Goal: Task Accomplishment & Management: Manage account settings

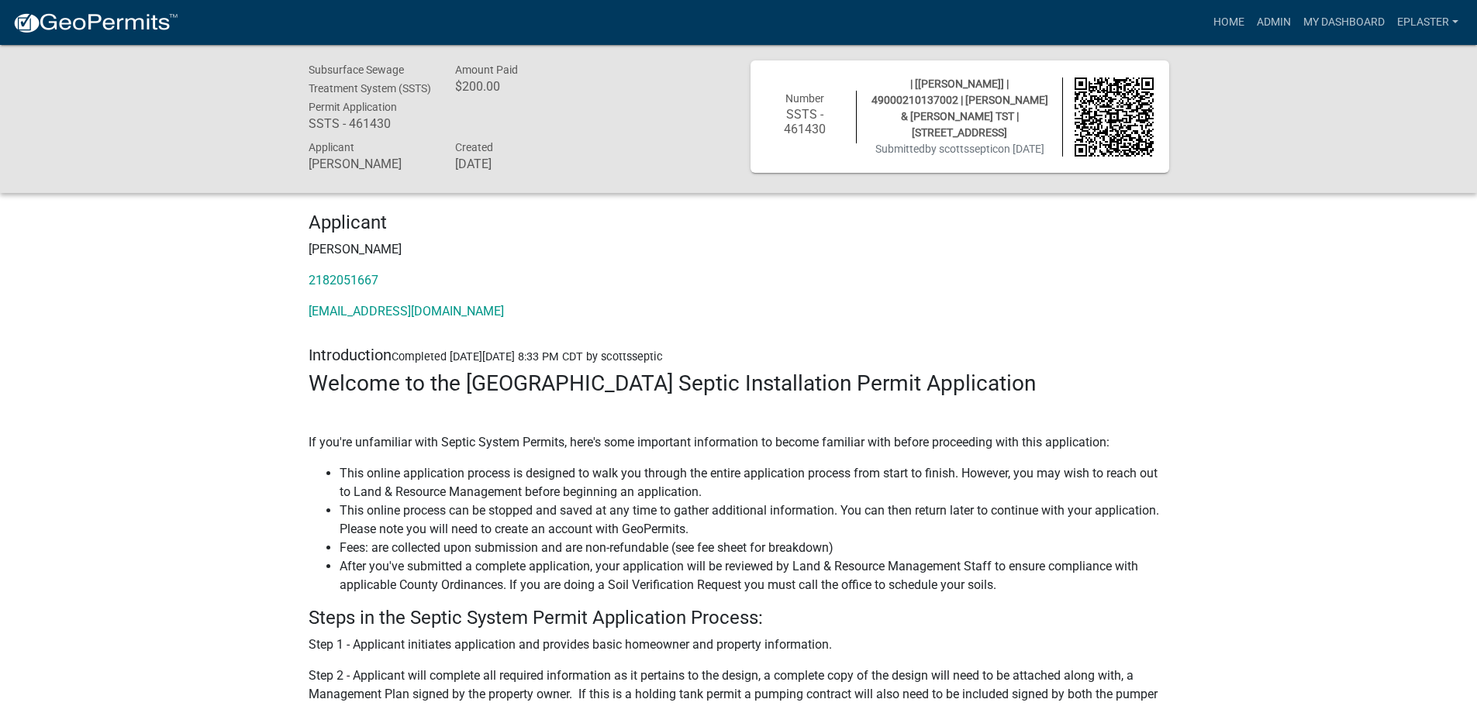
scroll to position [5581, 0]
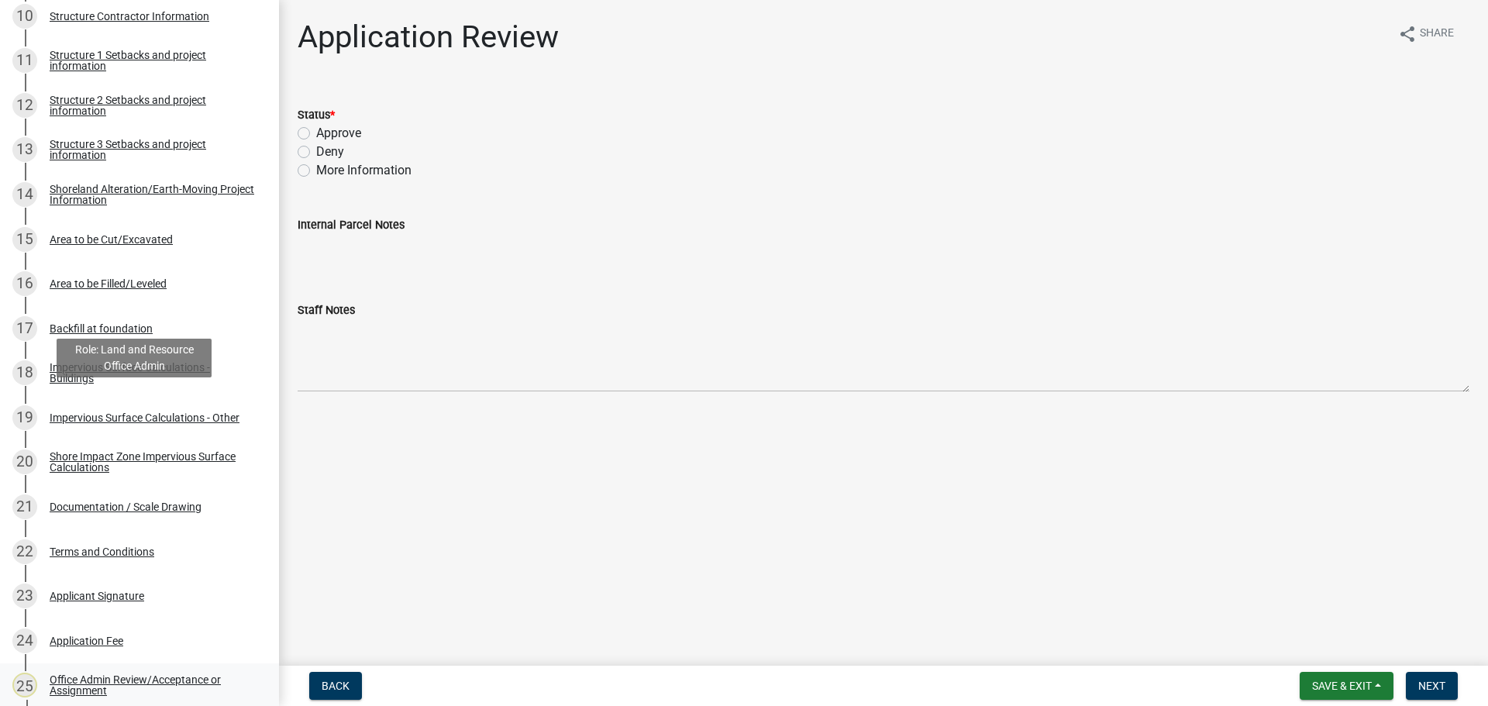
scroll to position [1010, 0]
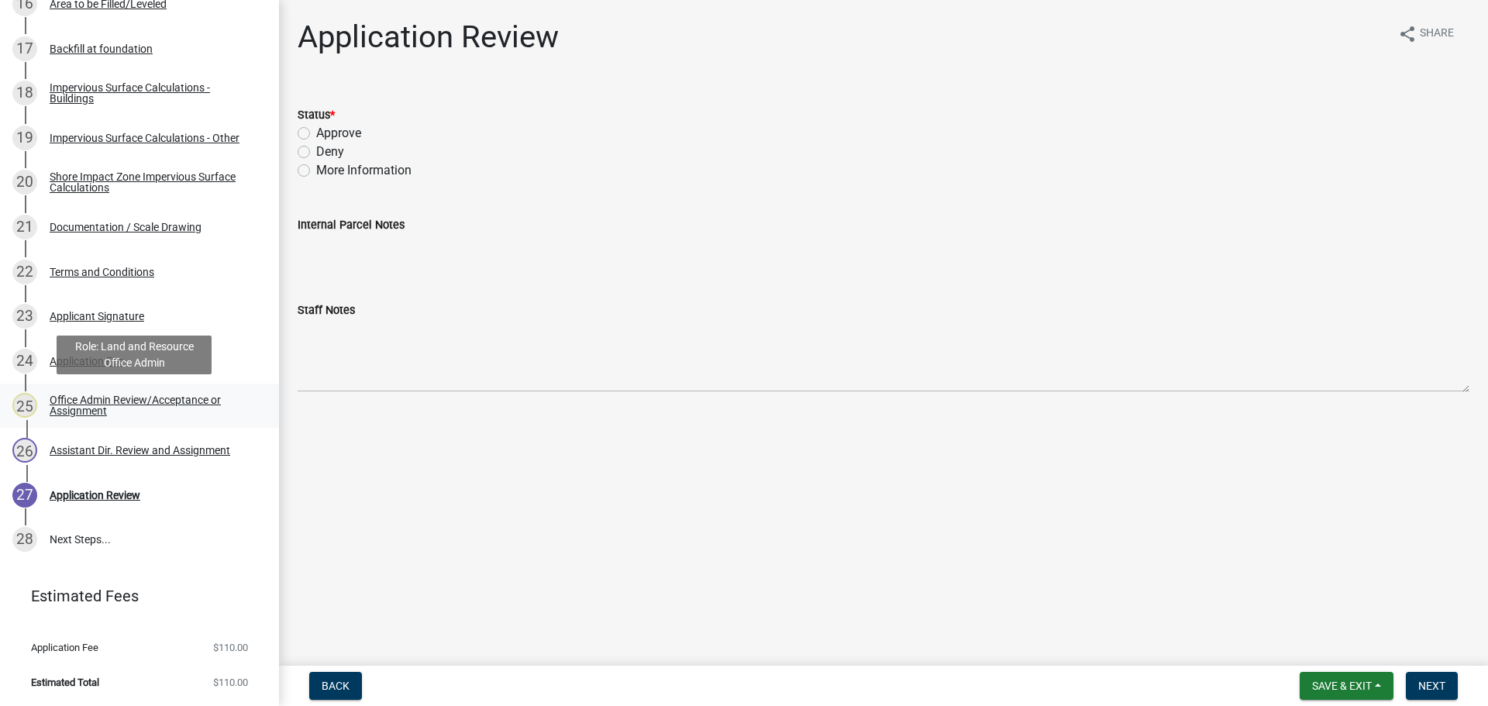
click at [195, 409] on div "Office Admin Review/Acceptance or Assignment" at bounding box center [152, 406] width 205 height 22
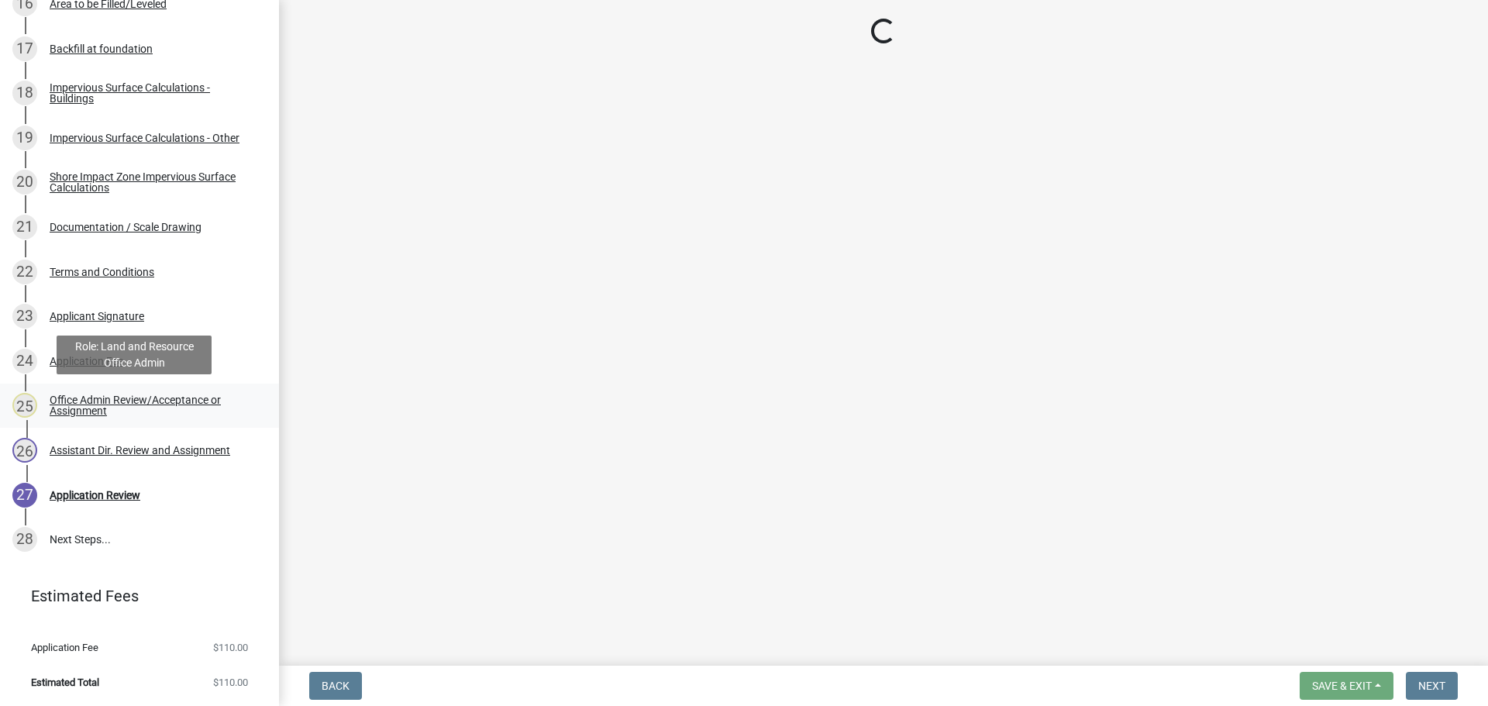
select select "587f38f5-c90e-4c12-9e10-d3e23909bbca"
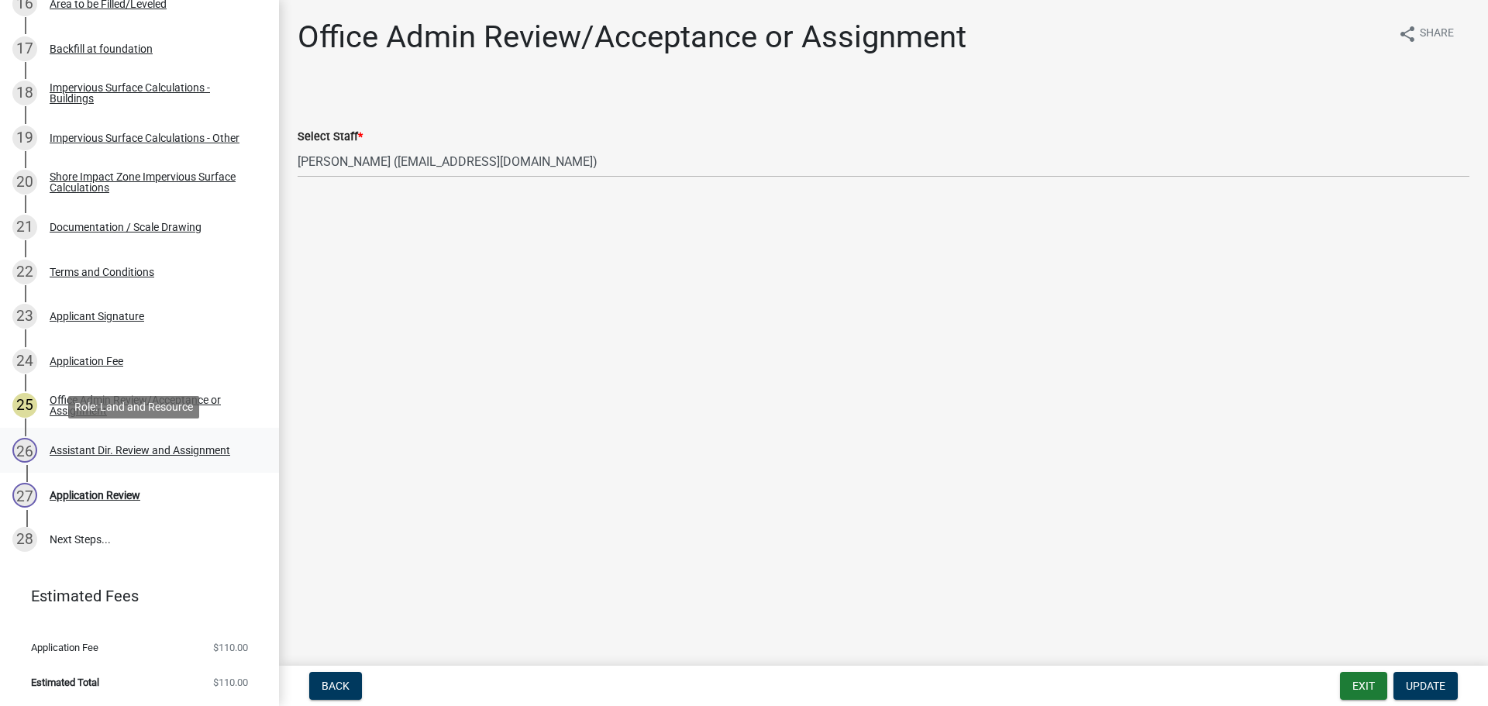
click at [178, 451] on div "Assistant Dir. Review and Assignment" at bounding box center [140, 450] width 181 height 11
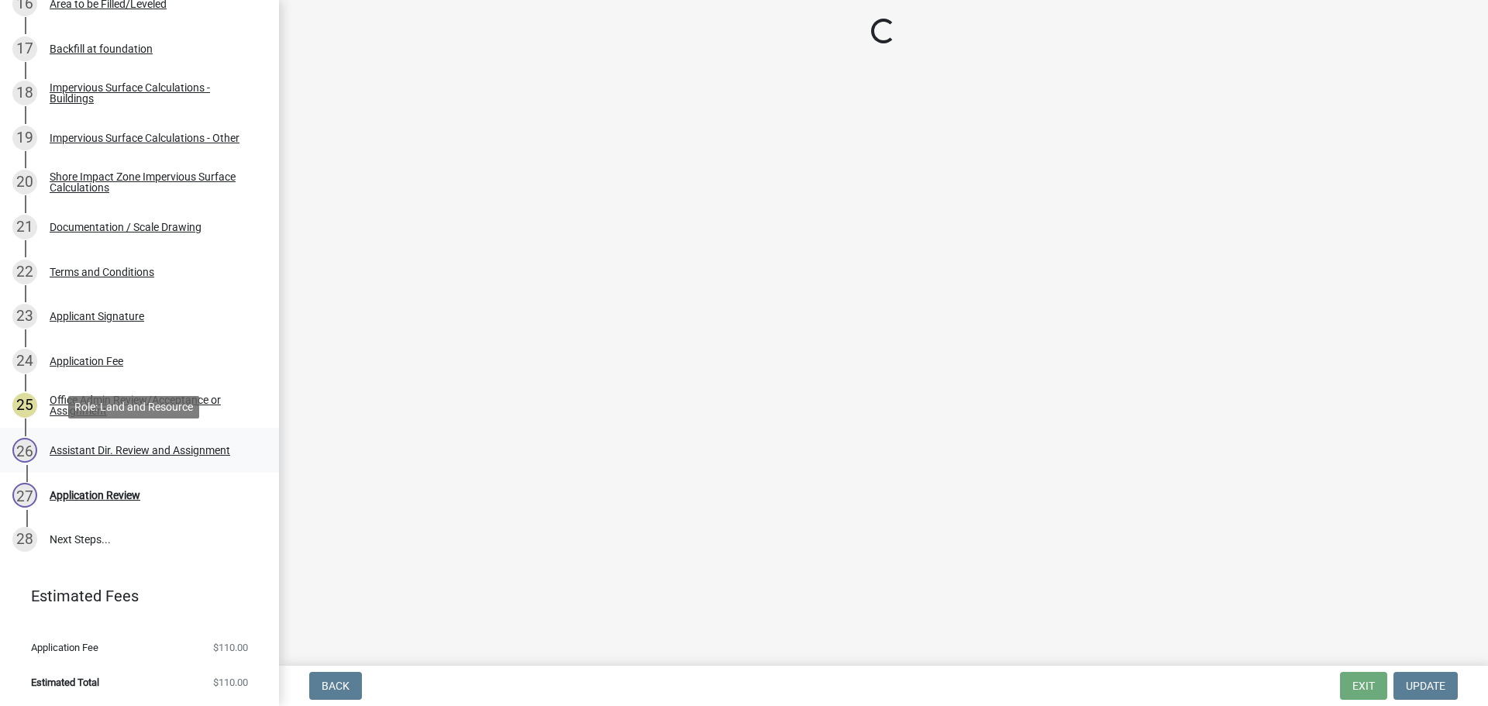
select select "318b8207-6619-4c37-8bd8-783b28c7307f"
select select "ab2e7446-72a0-49c6-a36a-5181bad2fe68"
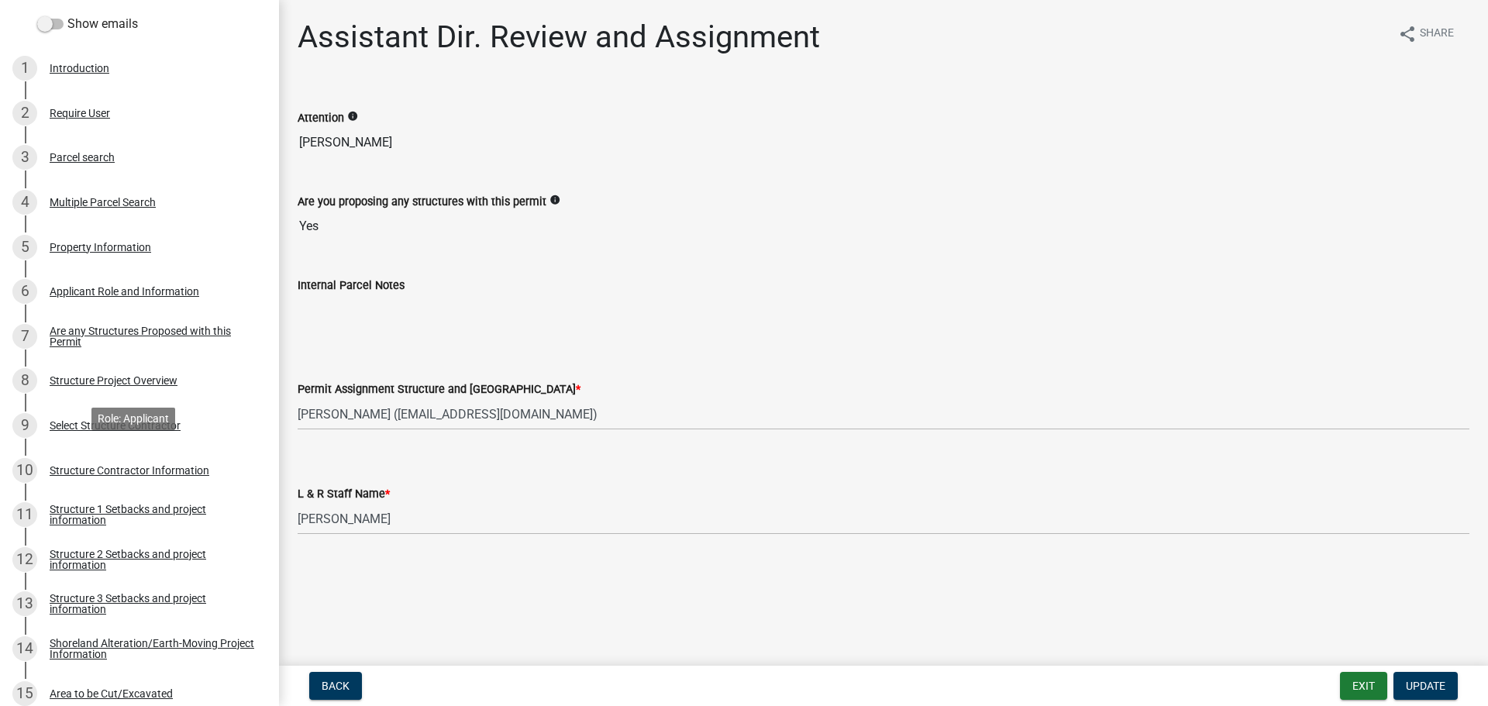
scroll to position [274, 0]
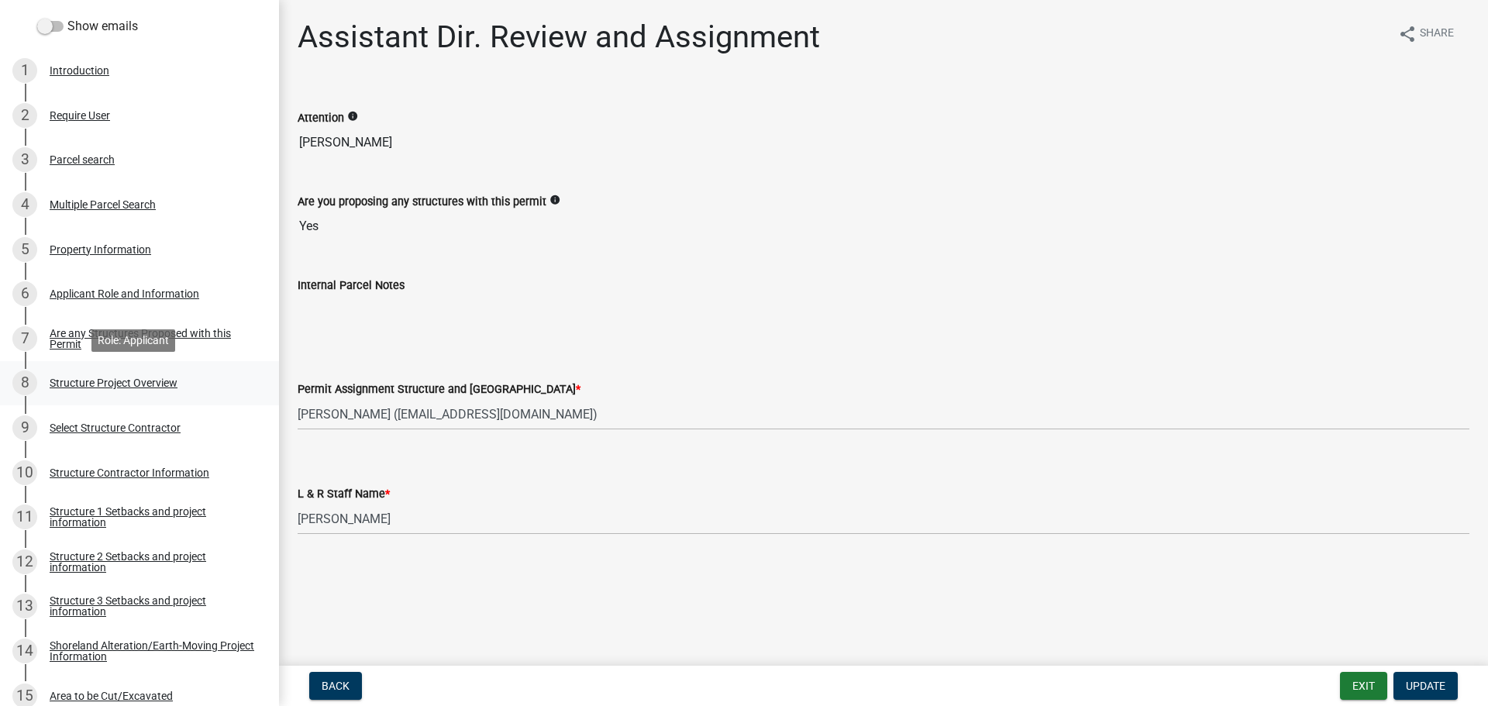
click at [154, 385] on div "Structure Project Overview" at bounding box center [114, 383] width 128 height 11
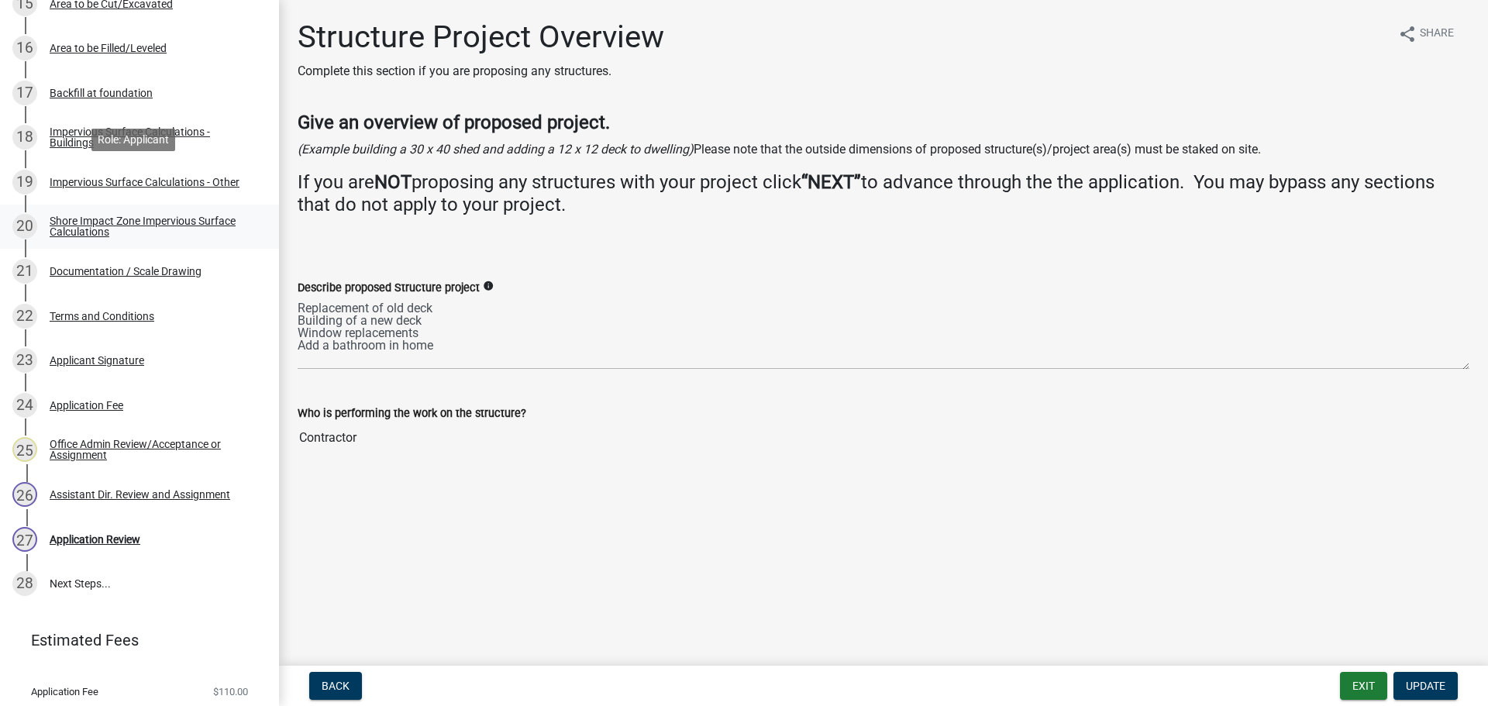
scroll to position [1010, 0]
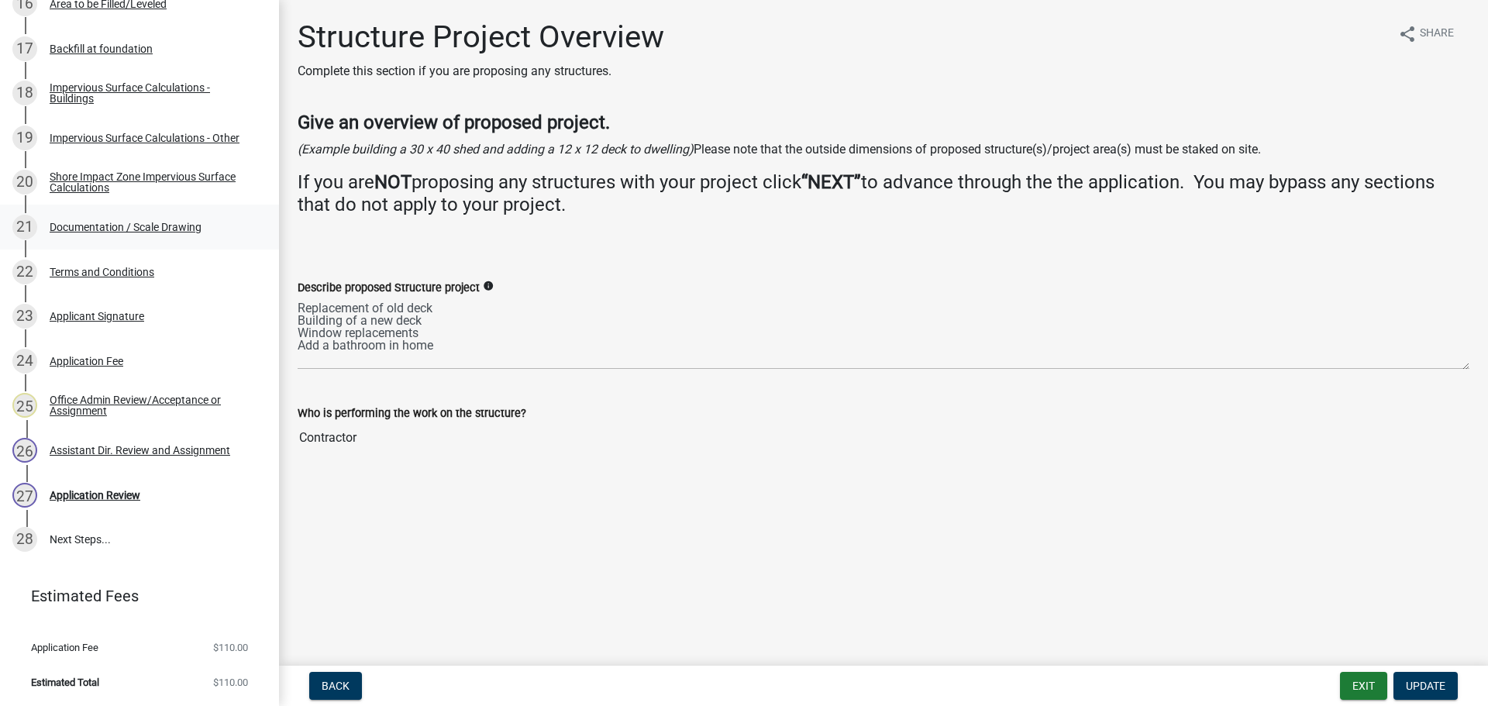
click at [166, 235] on div "21 Documentation / Scale Drawing" at bounding box center [133, 227] width 242 height 25
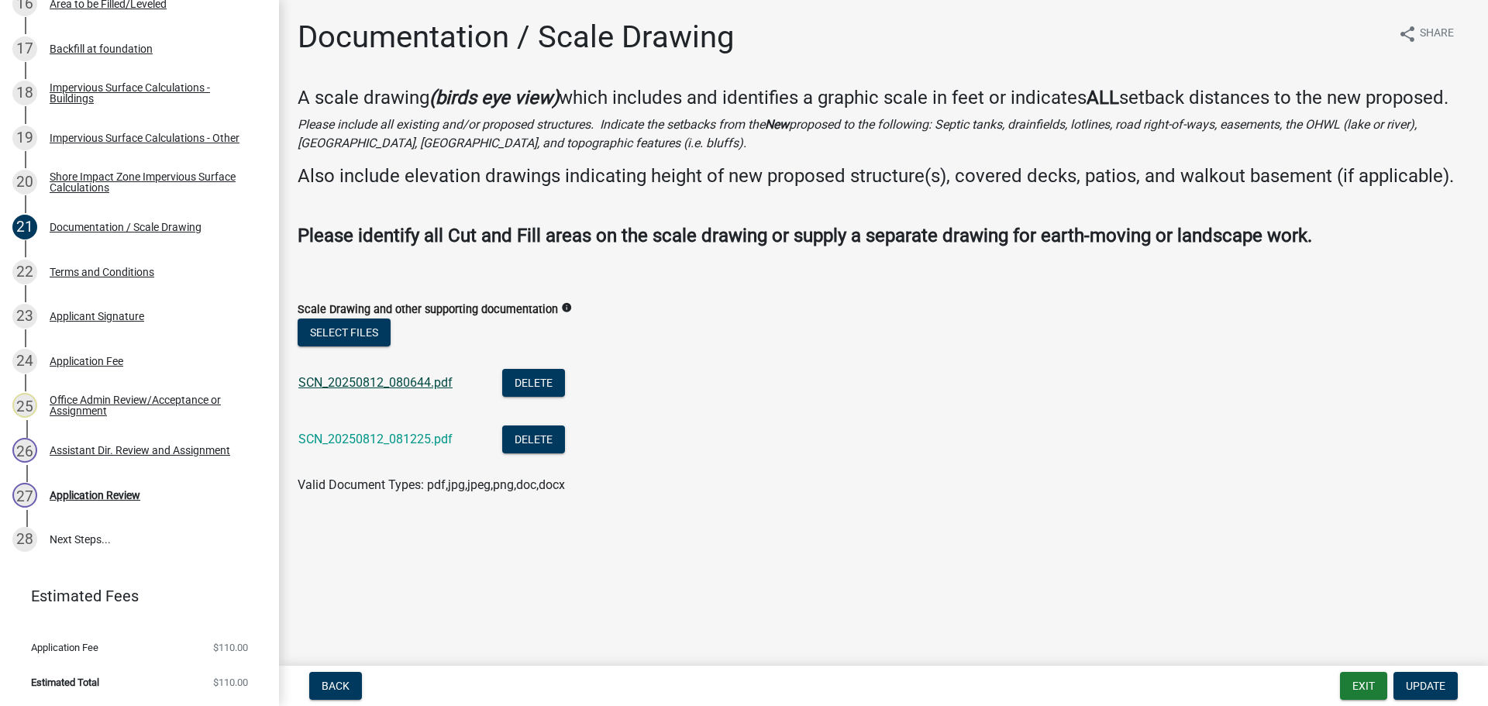
click at [332, 385] on link "SCN_20250812_080644.pdf" at bounding box center [375, 382] width 154 height 15
click at [347, 446] on link "SCN_20250812_081225.pdf" at bounding box center [375, 439] width 154 height 15
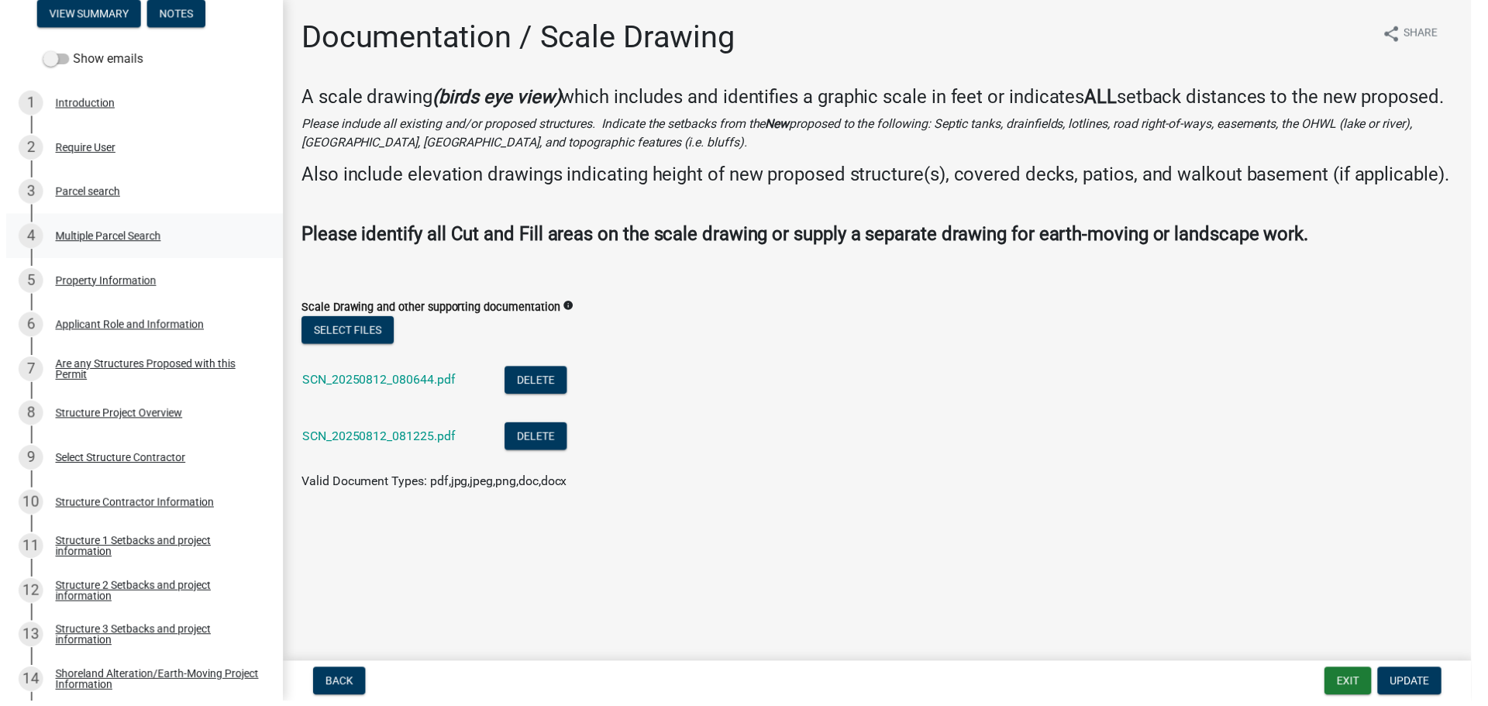
scroll to position [0, 0]
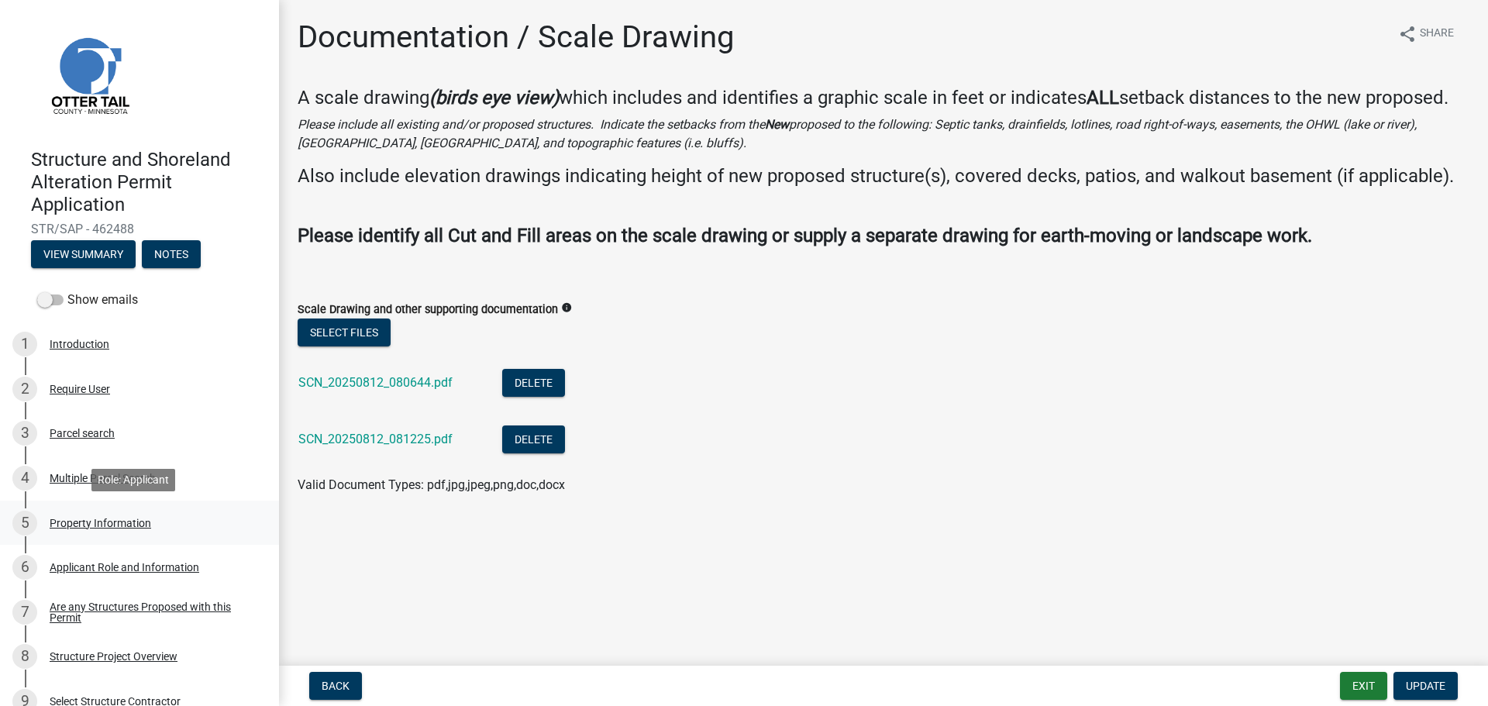
click at [91, 536] on link "5 Property Information" at bounding box center [139, 523] width 279 height 45
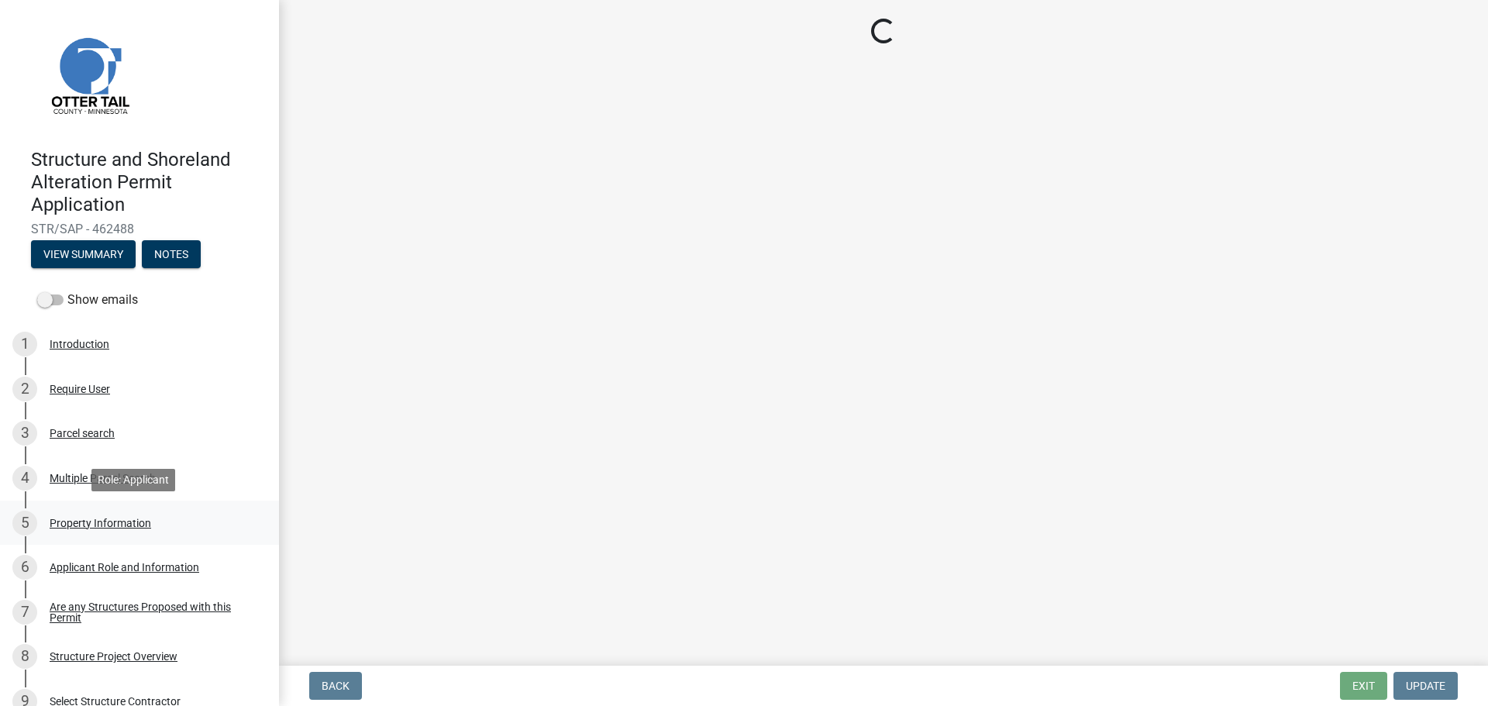
select select "99825219-5d90-43e3-9ac2-9b513b3a7be1"
select select "bc95ce3f-9706-43bd-97a5-80c1e912429f"
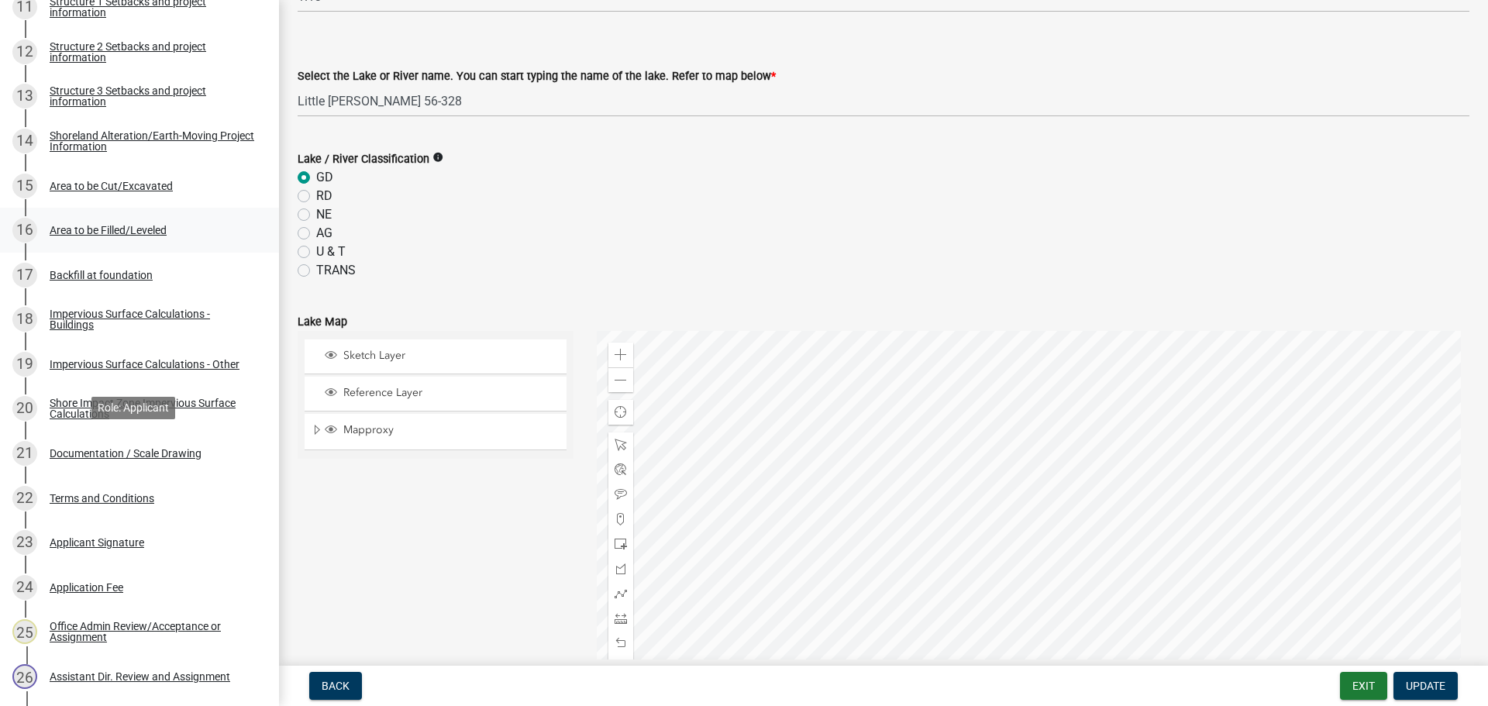
scroll to position [1010, 0]
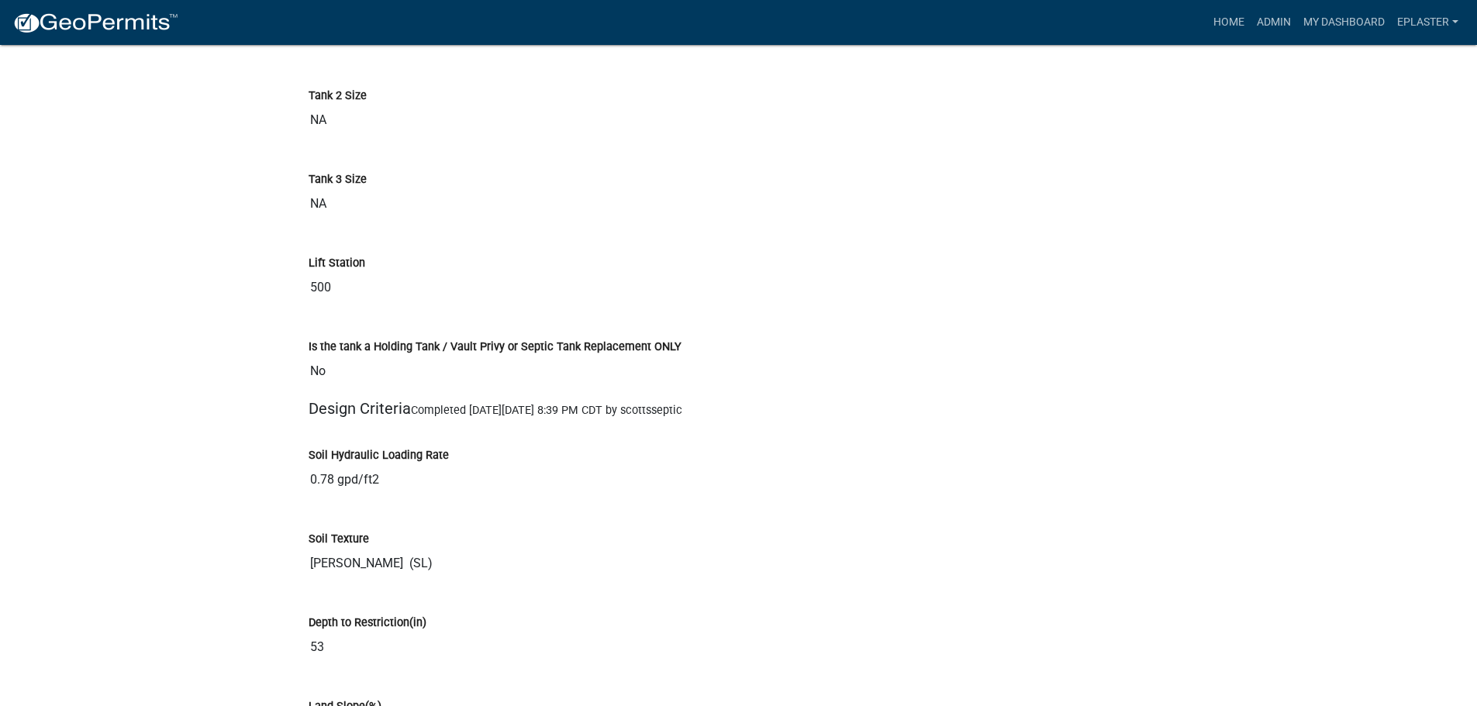
scroll to position [5988, 0]
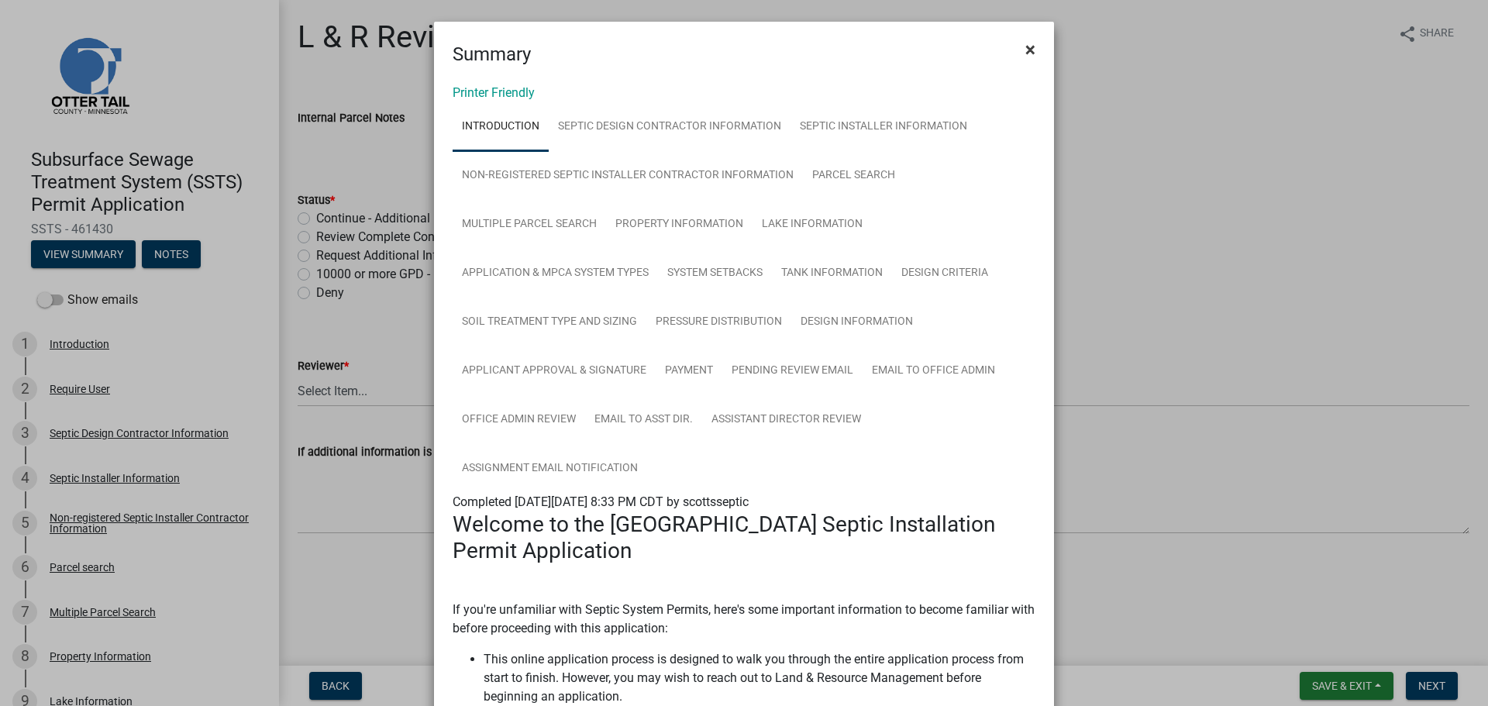
click at [1030, 51] on button "×" at bounding box center [1030, 49] width 35 height 43
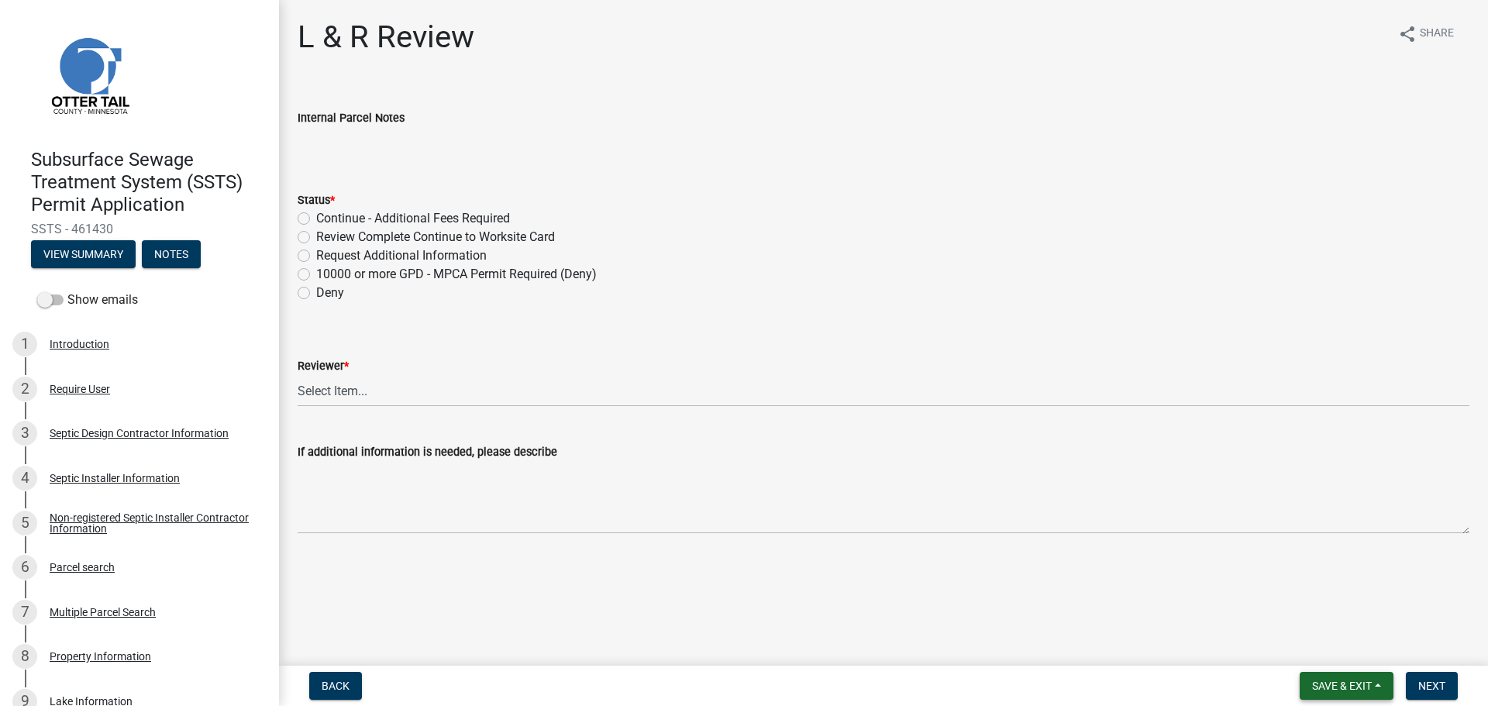
click at [1336, 687] on span "Save & Exit" at bounding box center [1342, 686] width 60 height 12
click at [1331, 643] on button "Save & Exit" at bounding box center [1332, 645] width 124 height 37
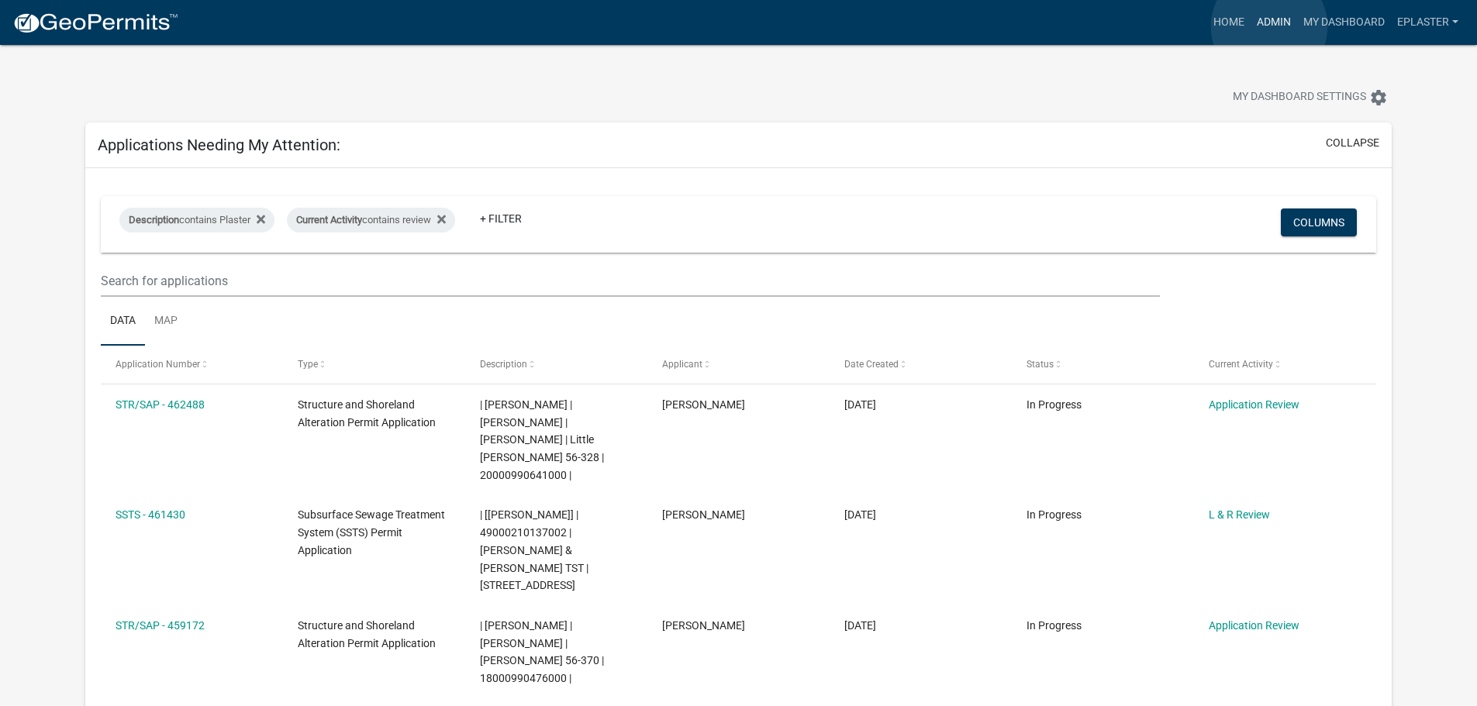
click at [1269, 26] on link "Admin" at bounding box center [1273, 22] width 47 height 29
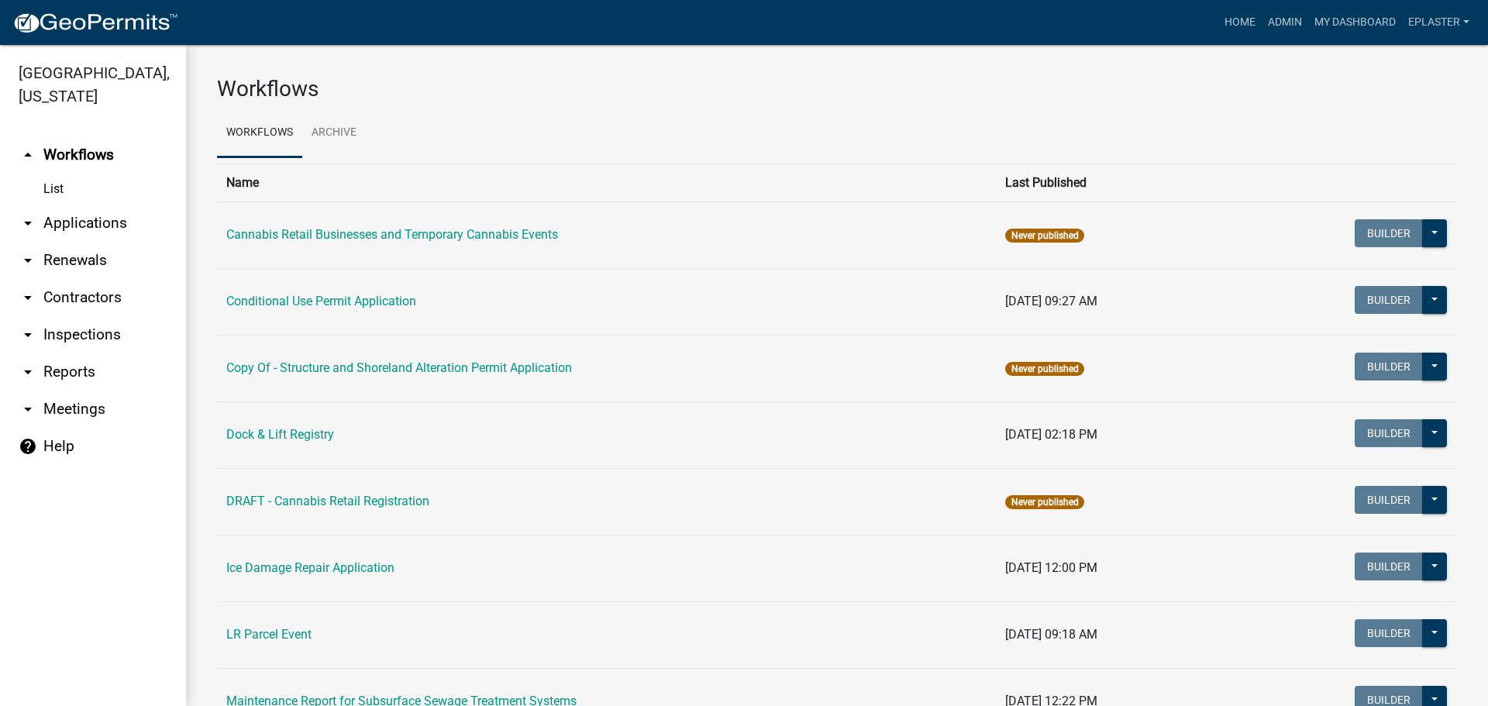
click at [100, 219] on link "arrow_drop_down Applications" at bounding box center [93, 223] width 186 height 37
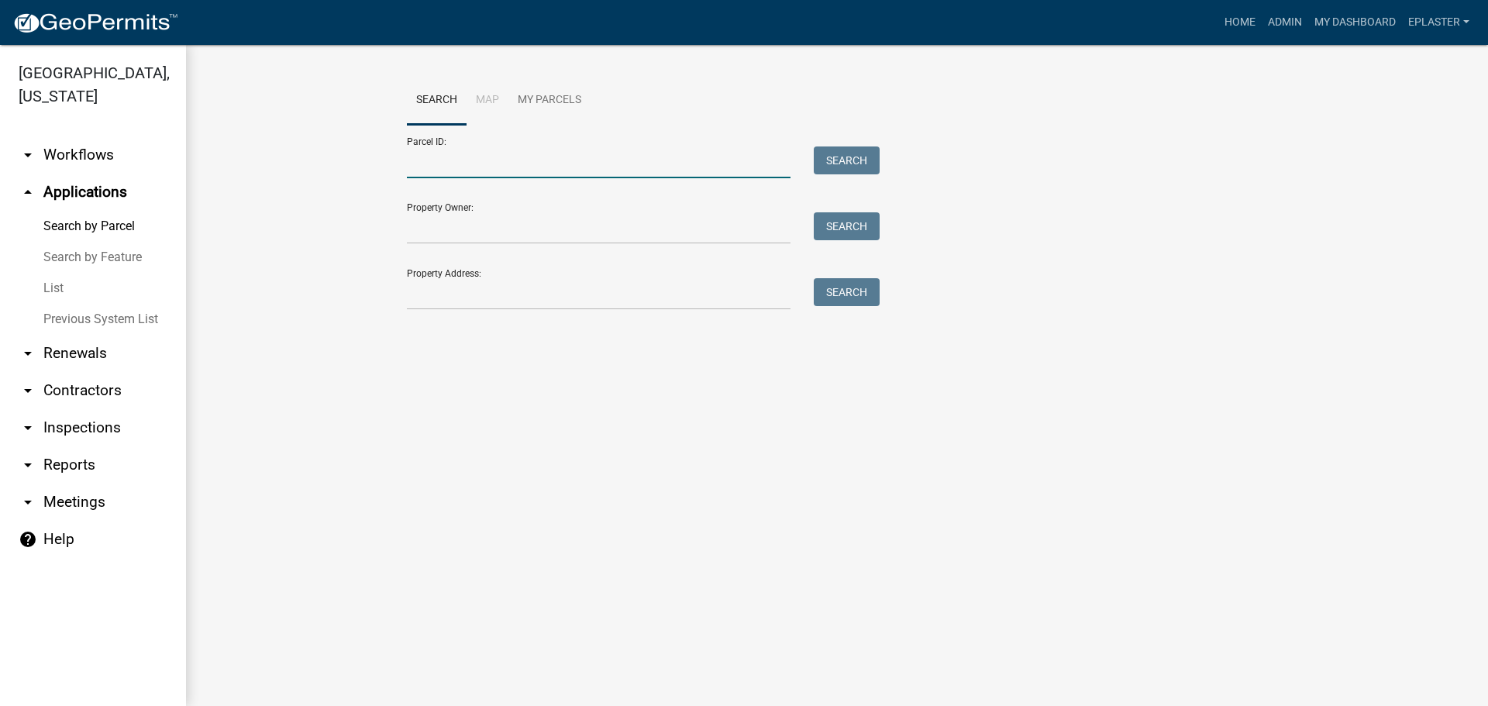
click at [512, 170] on input "Parcel ID:" at bounding box center [599, 163] width 384 height 32
paste input "10000990421000"
type input "10000990421000"
click at [846, 167] on button "Search" at bounding box center [847, 161] width 66 height 28
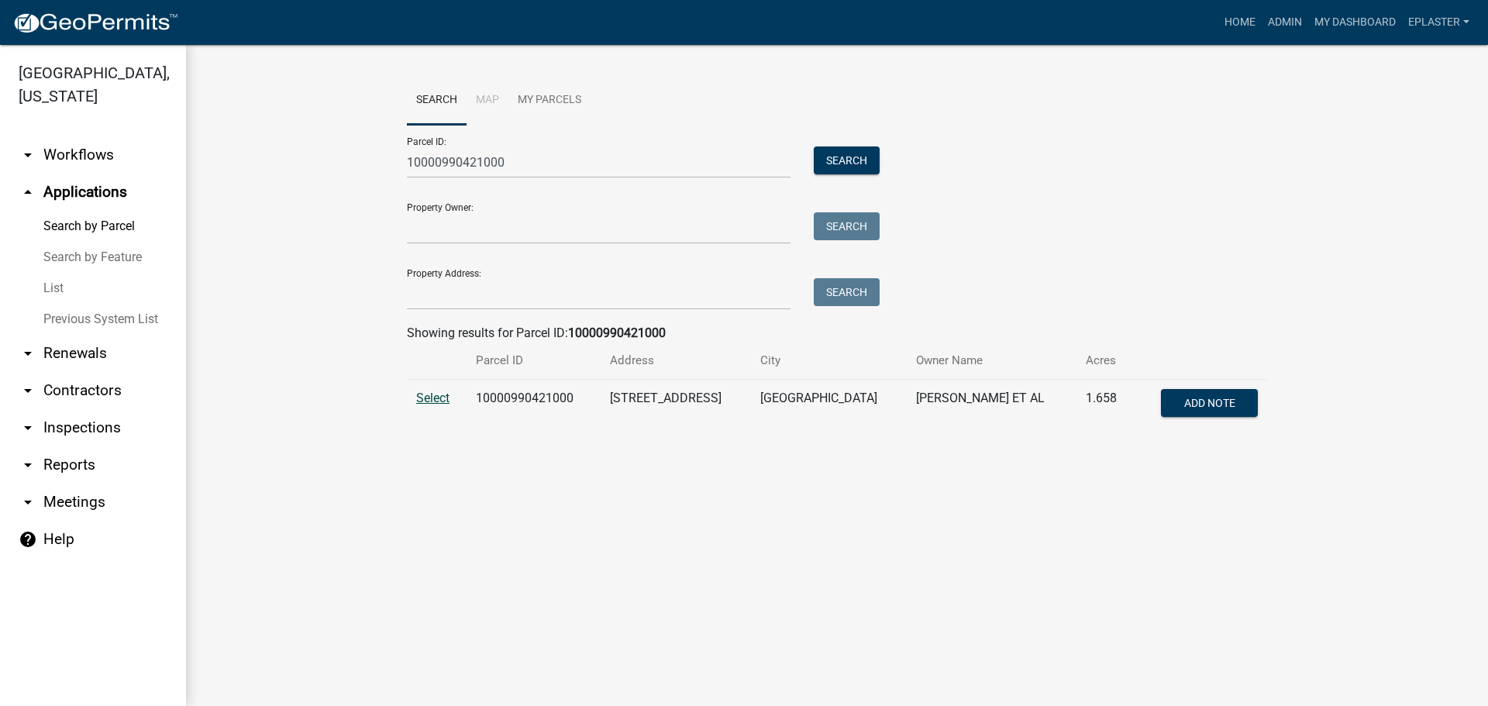
click at [432, 393] on span "Select" at bounding box center [432, 398] width 33 height 15
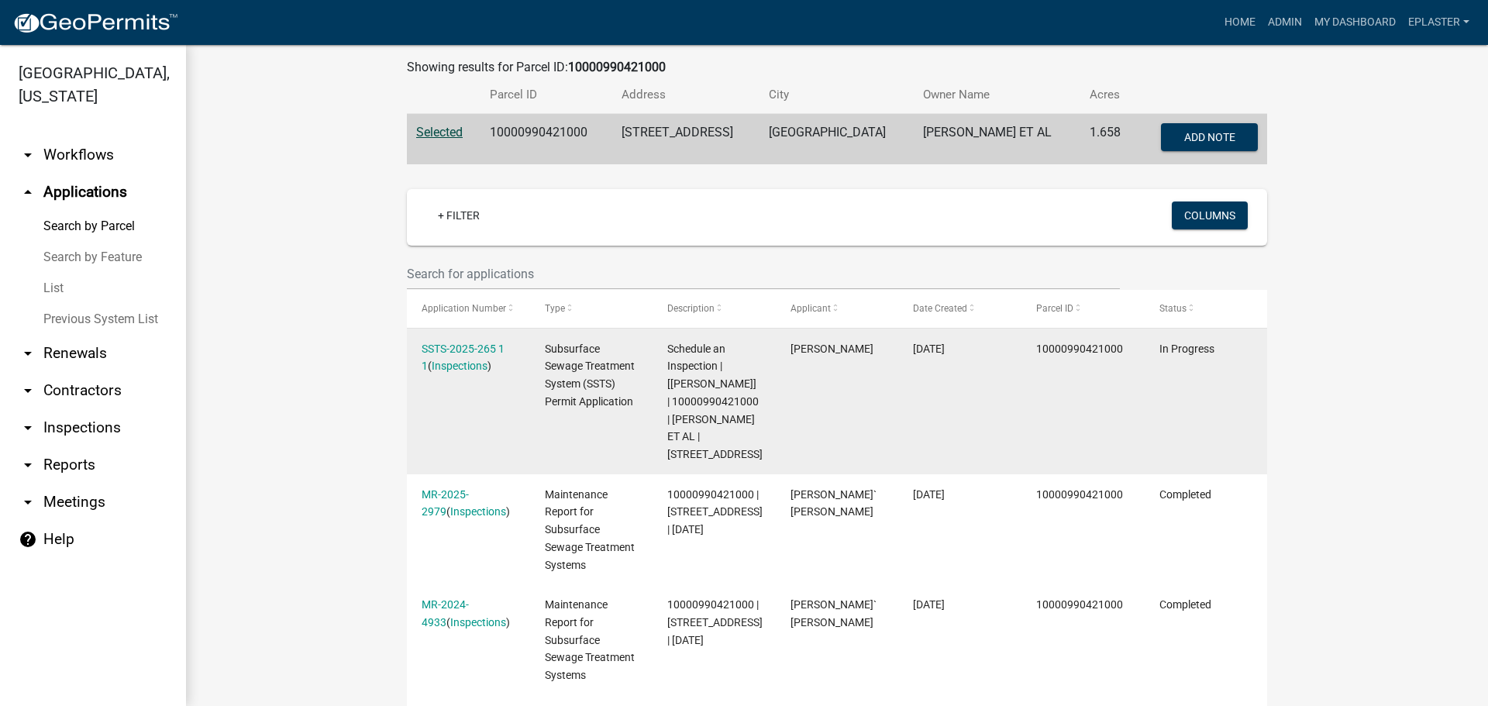
scroll to position [329, 0]
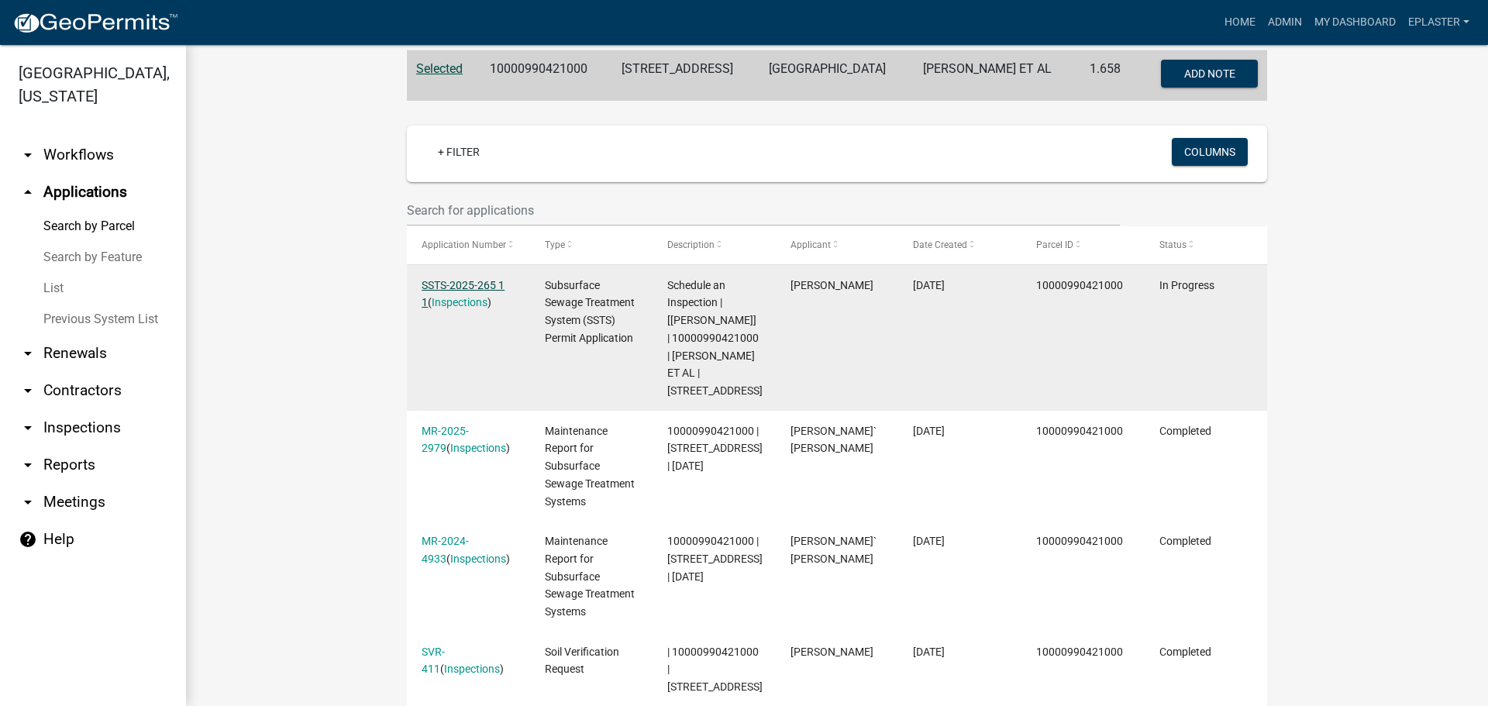
click at [482, 280] on link "SSTS-2025-265 1 1" at bounding box center [463, 294] width 83 height 30
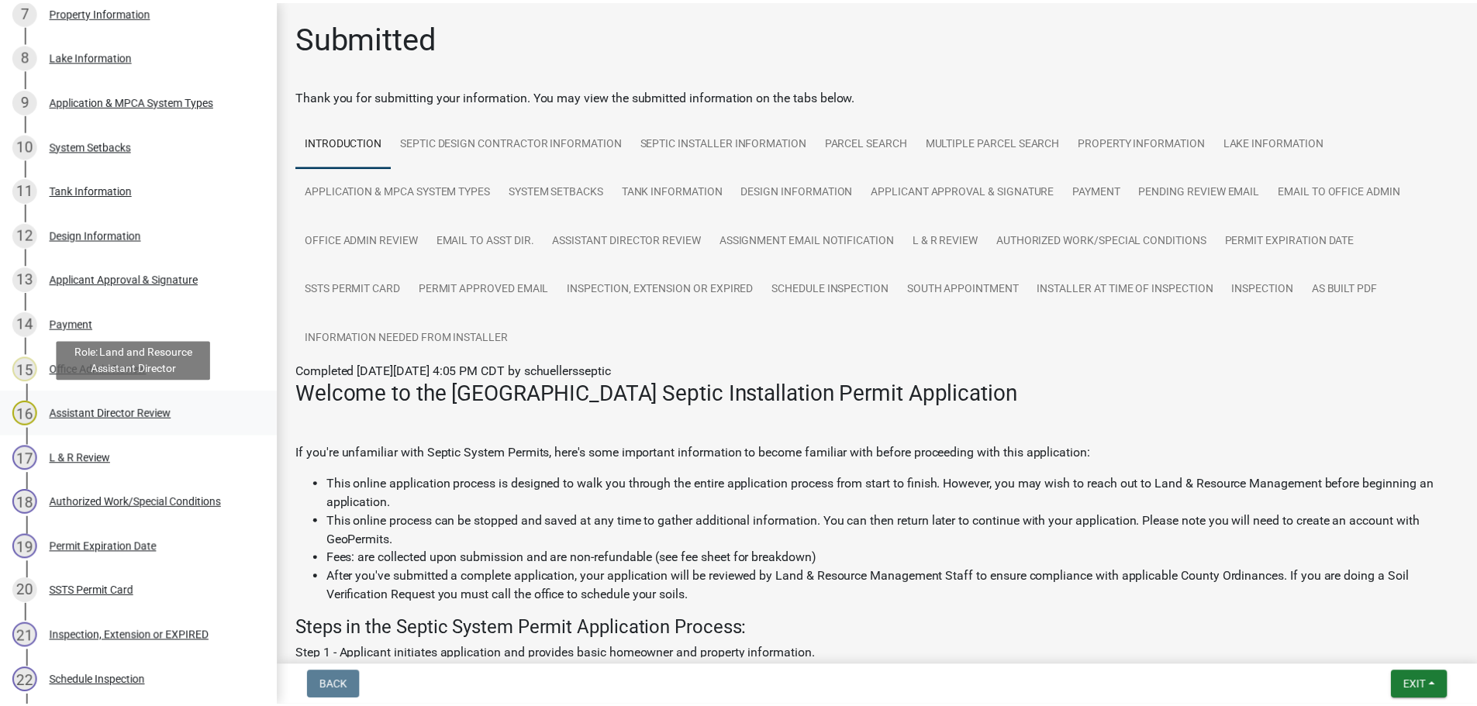
scroll to position [1010, 0]
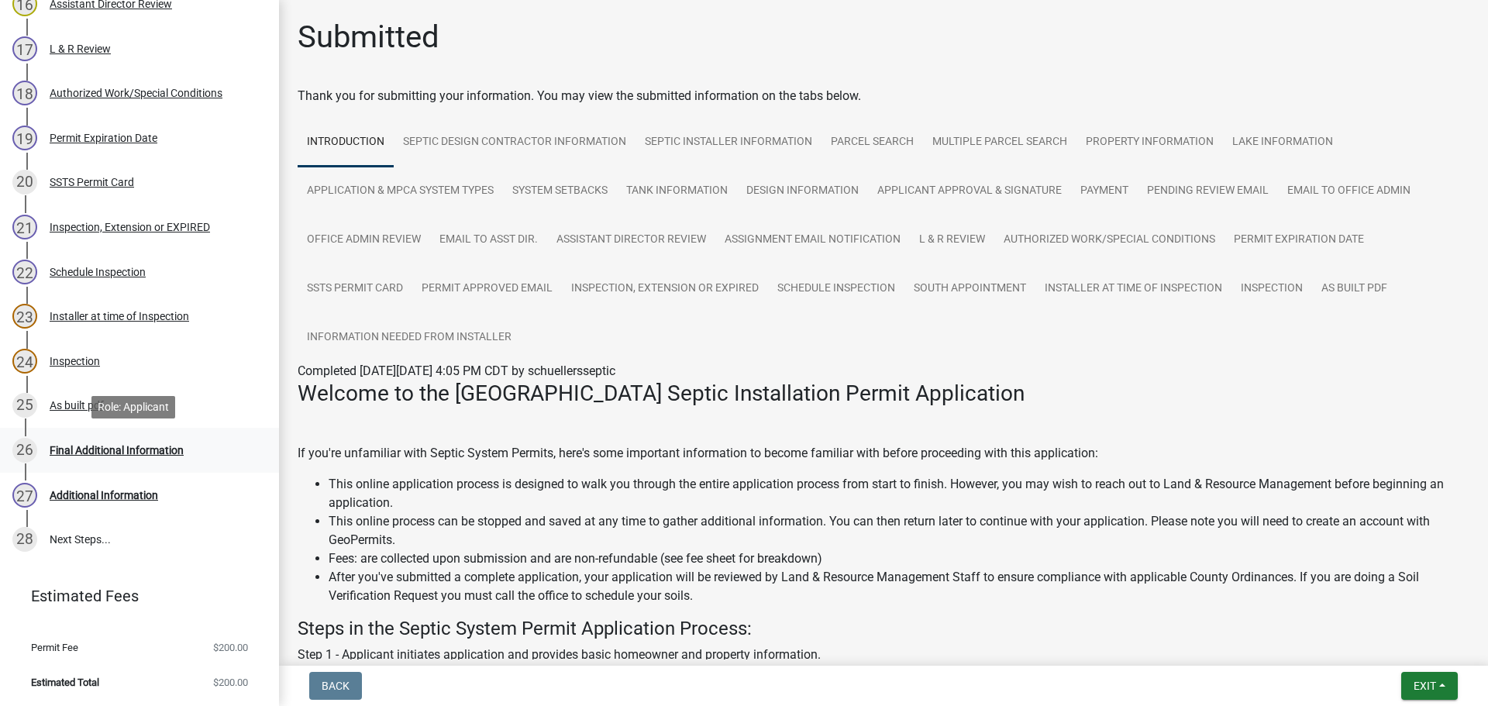
click at [172, 439] on div "26 Final Additional Information" at bounding box center [133, 450] width 242 height 25
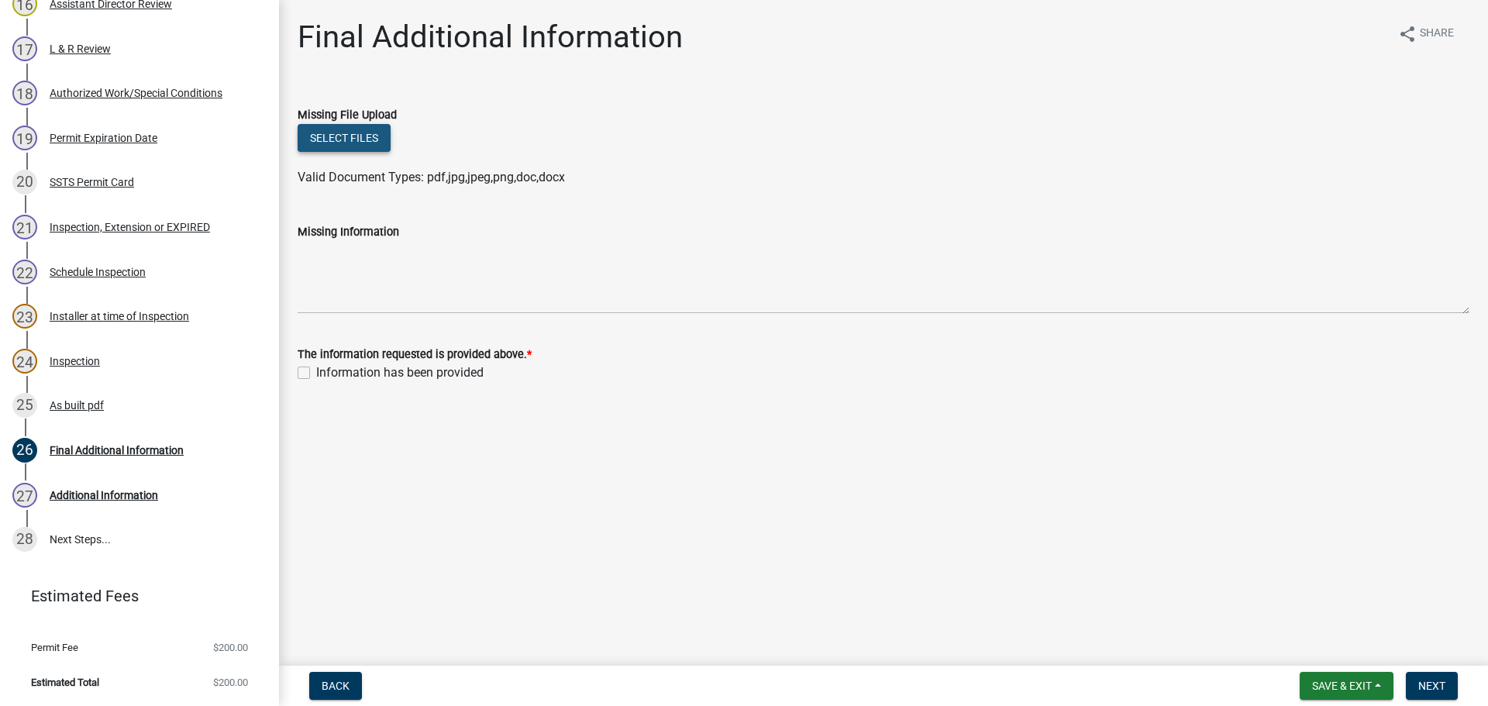
click at [331, 136] on button "Select files" at bounding box center [344, 138] width 93 height 28
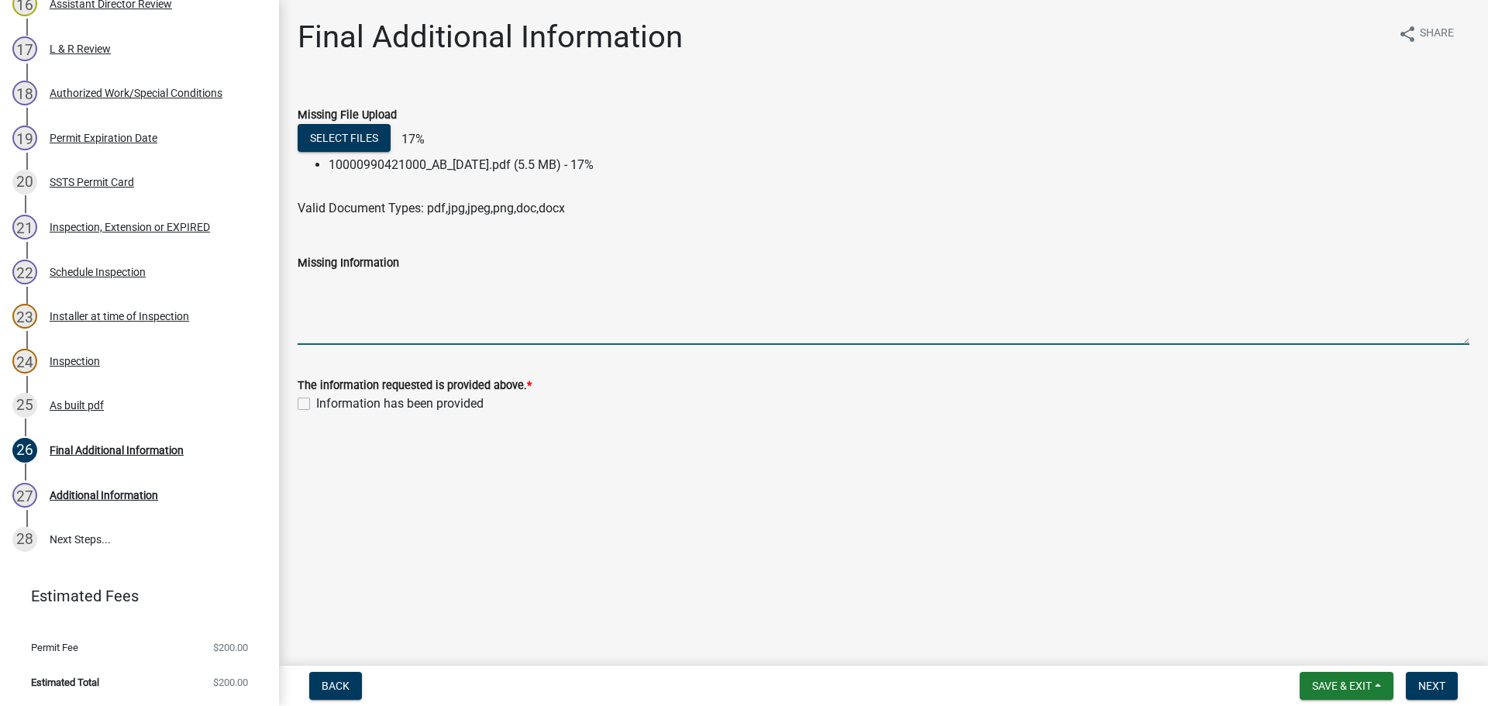
click at [412, 323] on textarea "Missing Information" at bounding box center [884, 308] width 1172 height 73
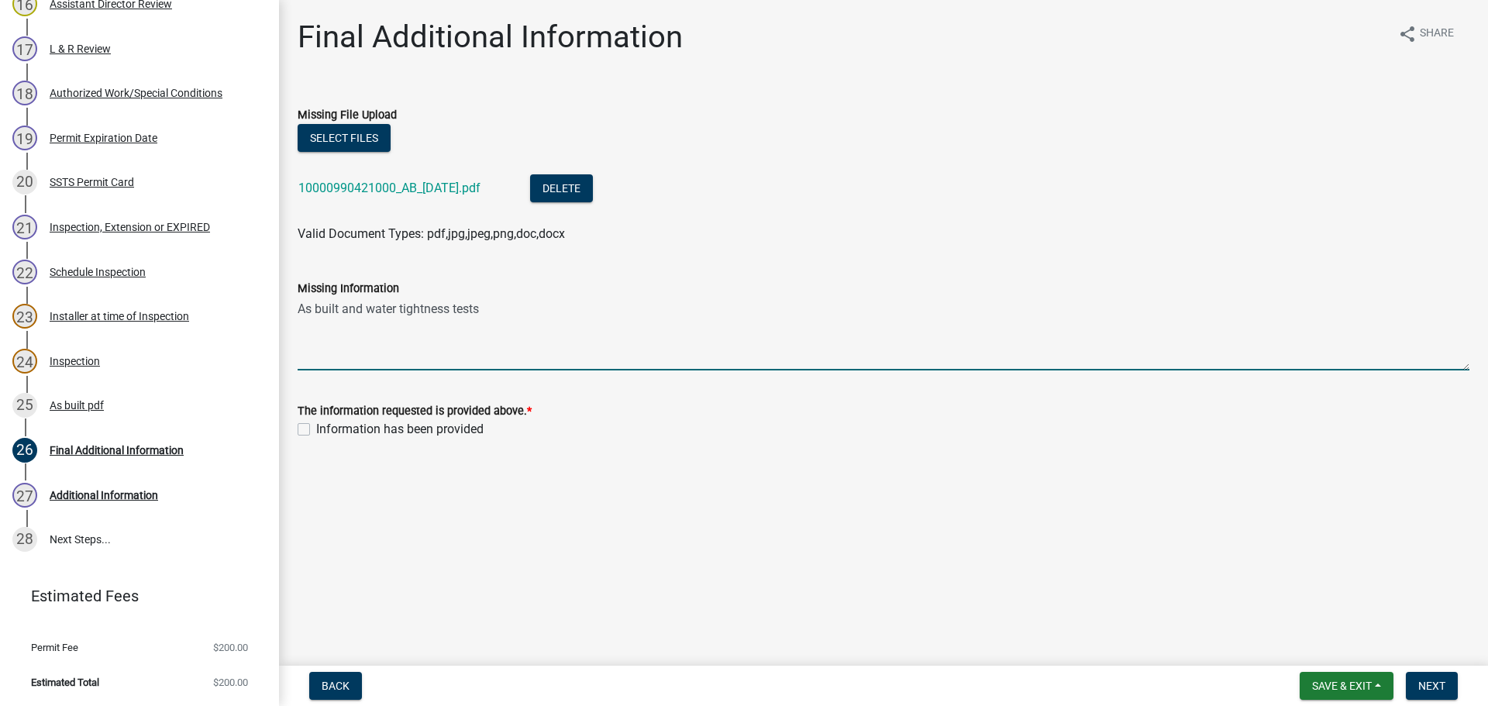
type textarea "As built and water tightness tests"
click at [306, 436] on div "Information has been provided" at bounding box center [884, 429] width 1172 height 19
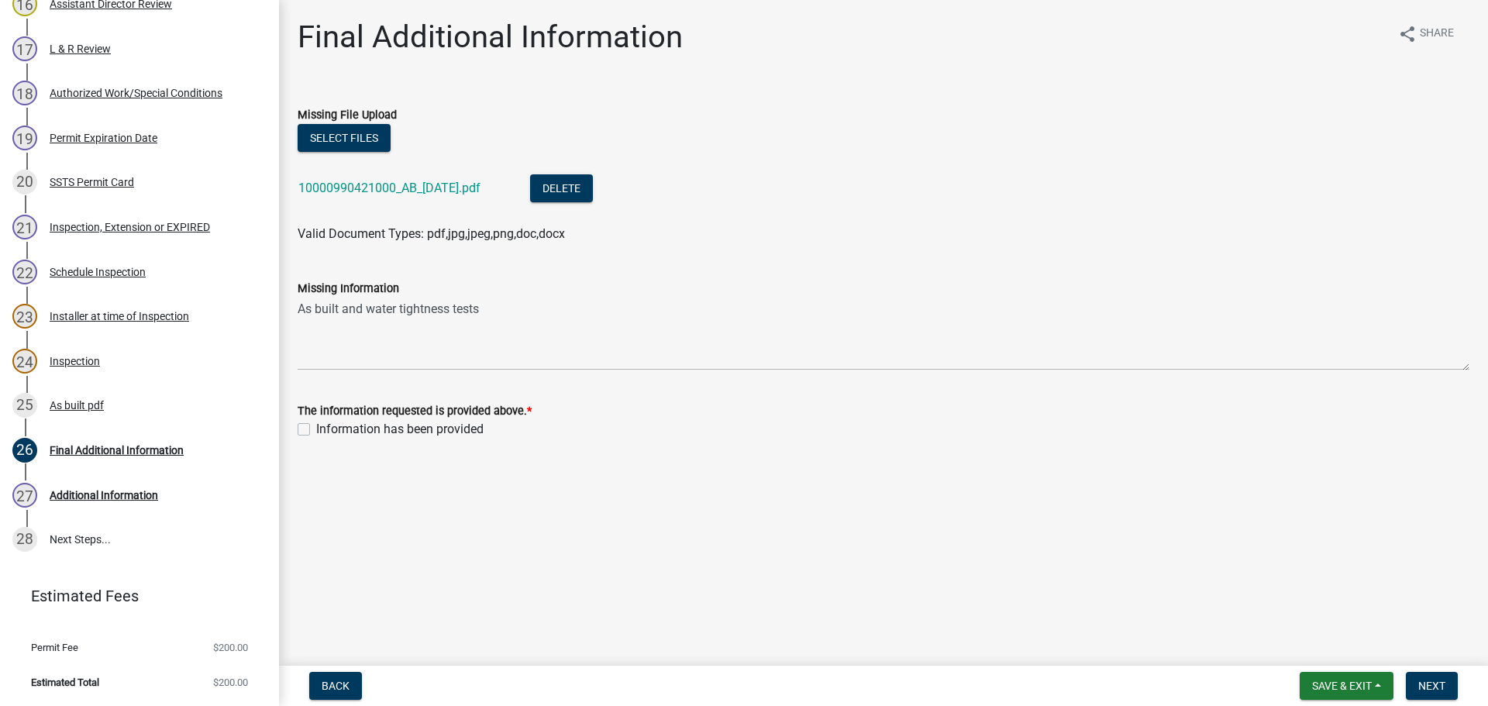
click at [316, 431] on label "Information has been provided" at bounding box center [399, 429] width 167 height 19
click at [316, 430] on input "Information has been provided" at bounding box center [321, 425] width 10 height 10
checkbox input "true"
click at [1429, 690] on span "Next" at bounding box center [1432, 686] width 27 height 12
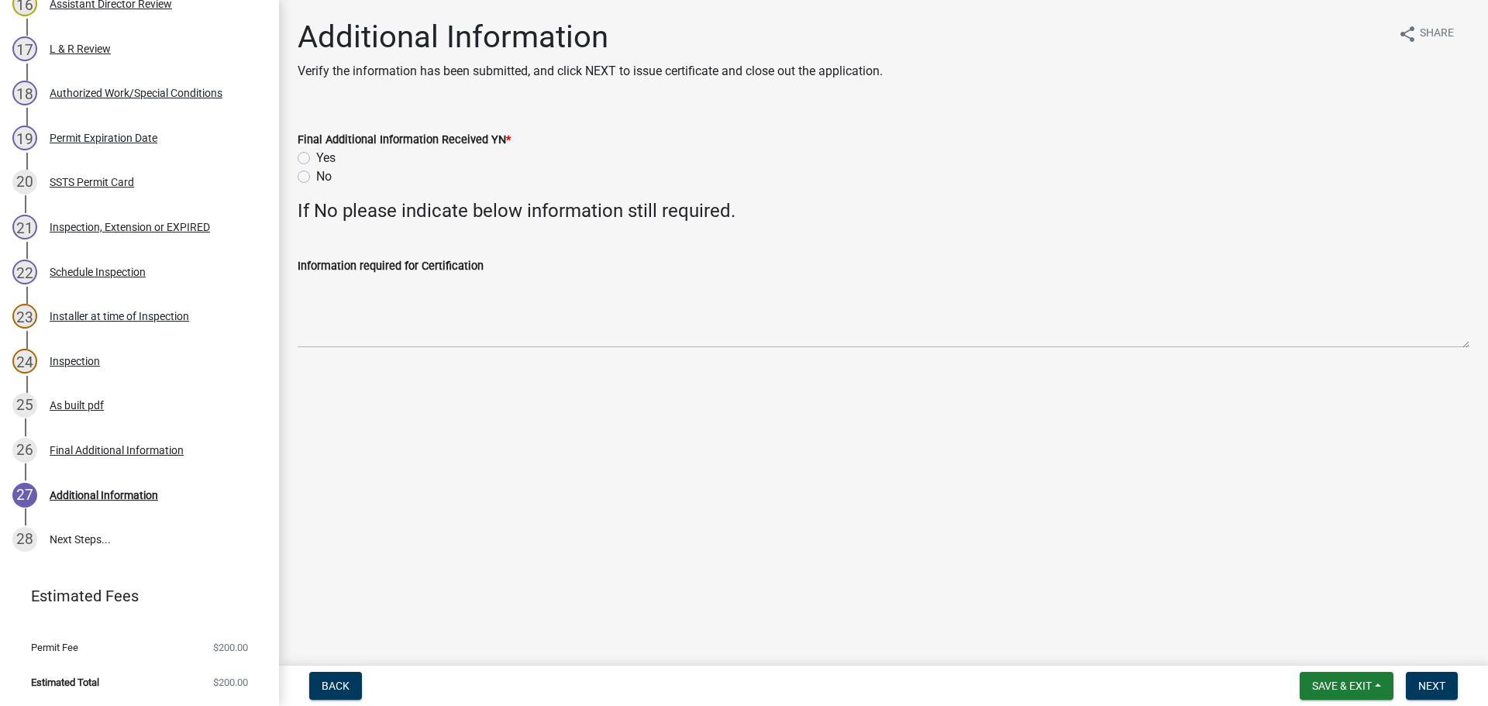
click at [316, 164] on label "Yes" at bounding box center [325, 158] width 19 height 19
click at [316, 159] on input "Yes" at bounding box center [321, 154] width 10 height 10
radio input "true"
click at [1447, 691] on button "Next" at bounding box center [1432, 686] width 52 height 28
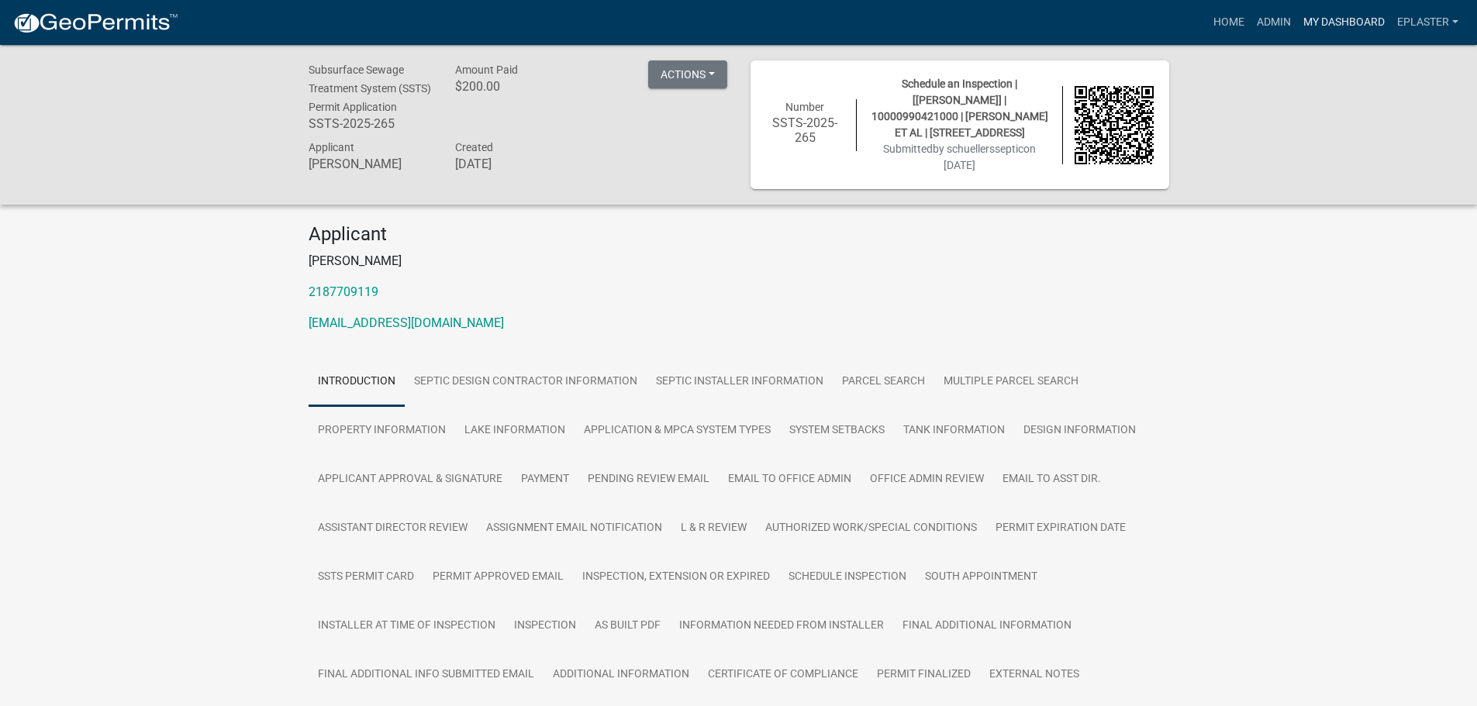
click at [1321, 30] on link "My Dashboard" at bounding box center [1344, 22] width 94 height 29
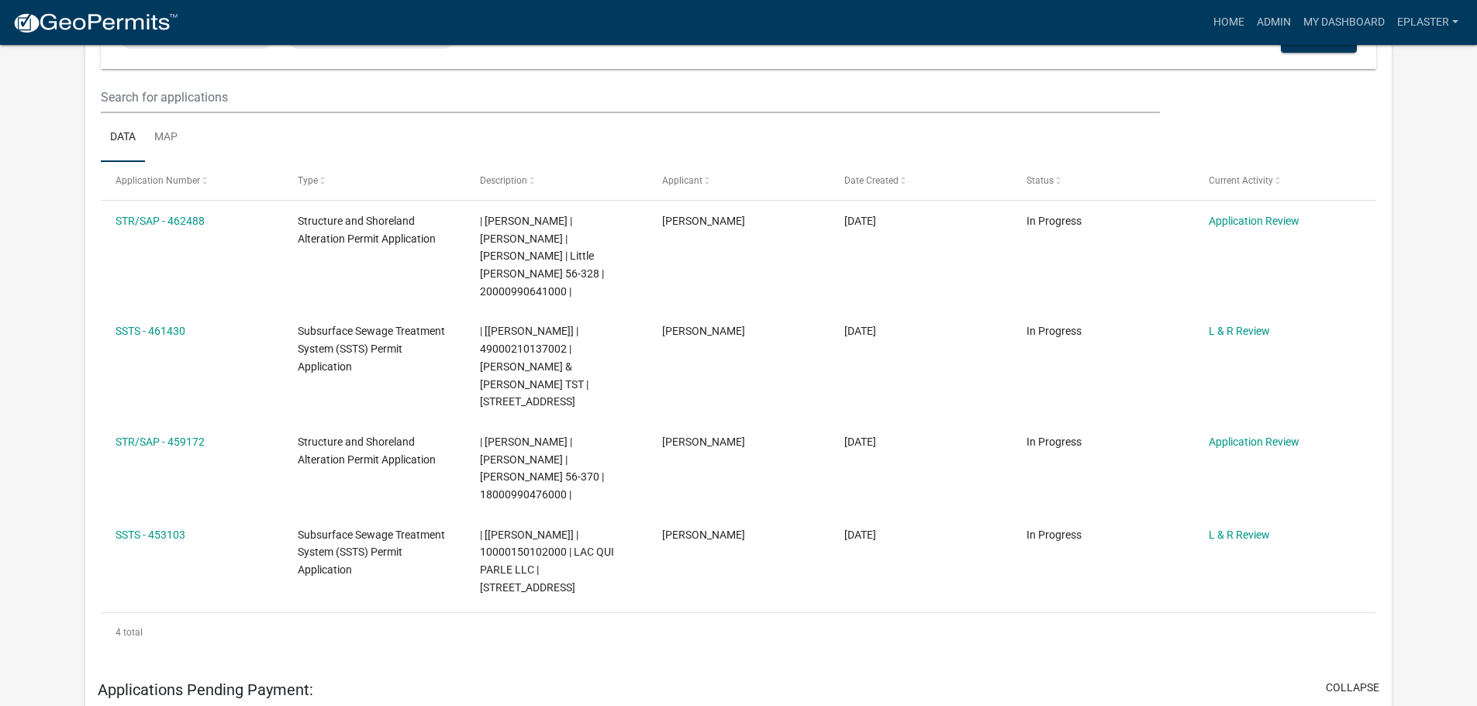
scroll to position [213, 0]
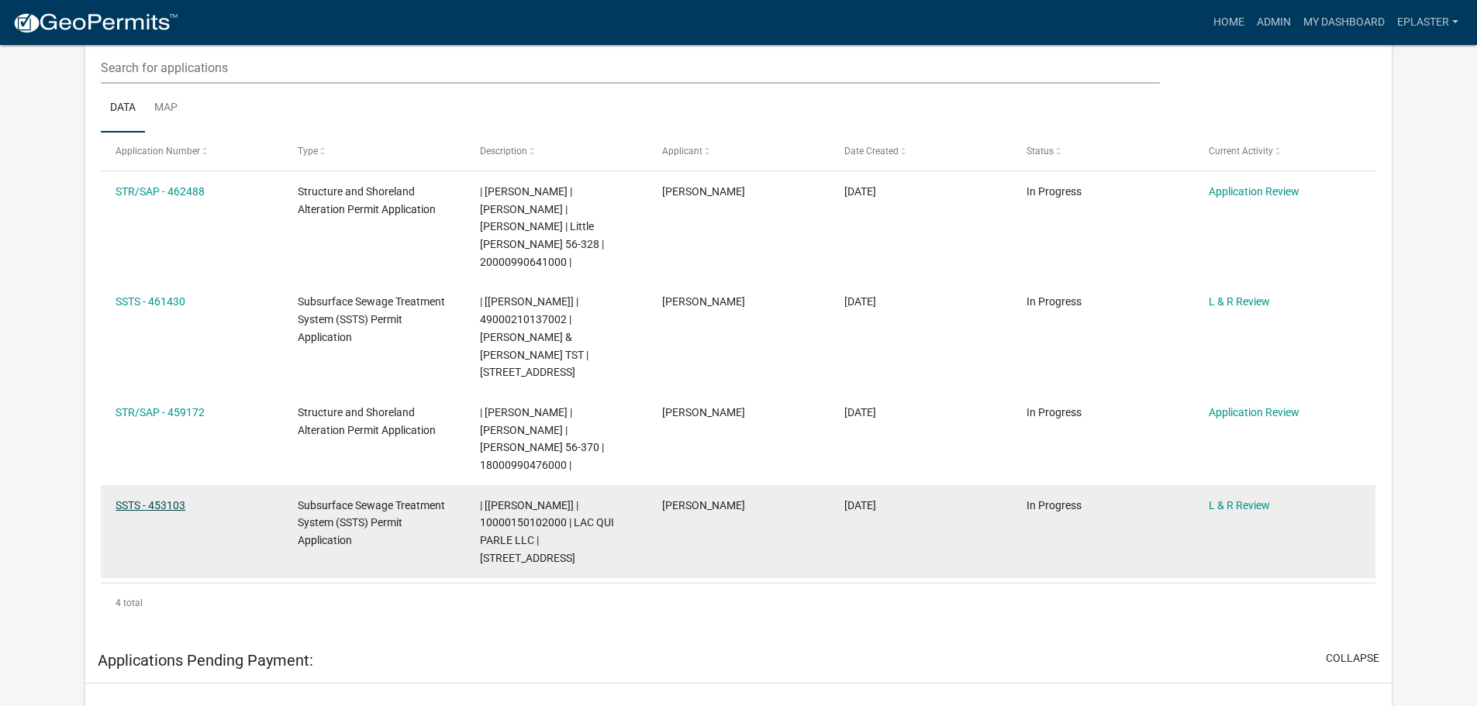
click at [156, 499] on link "SSTS - 453103" at bounding box center [151, 505] width 70 height 12
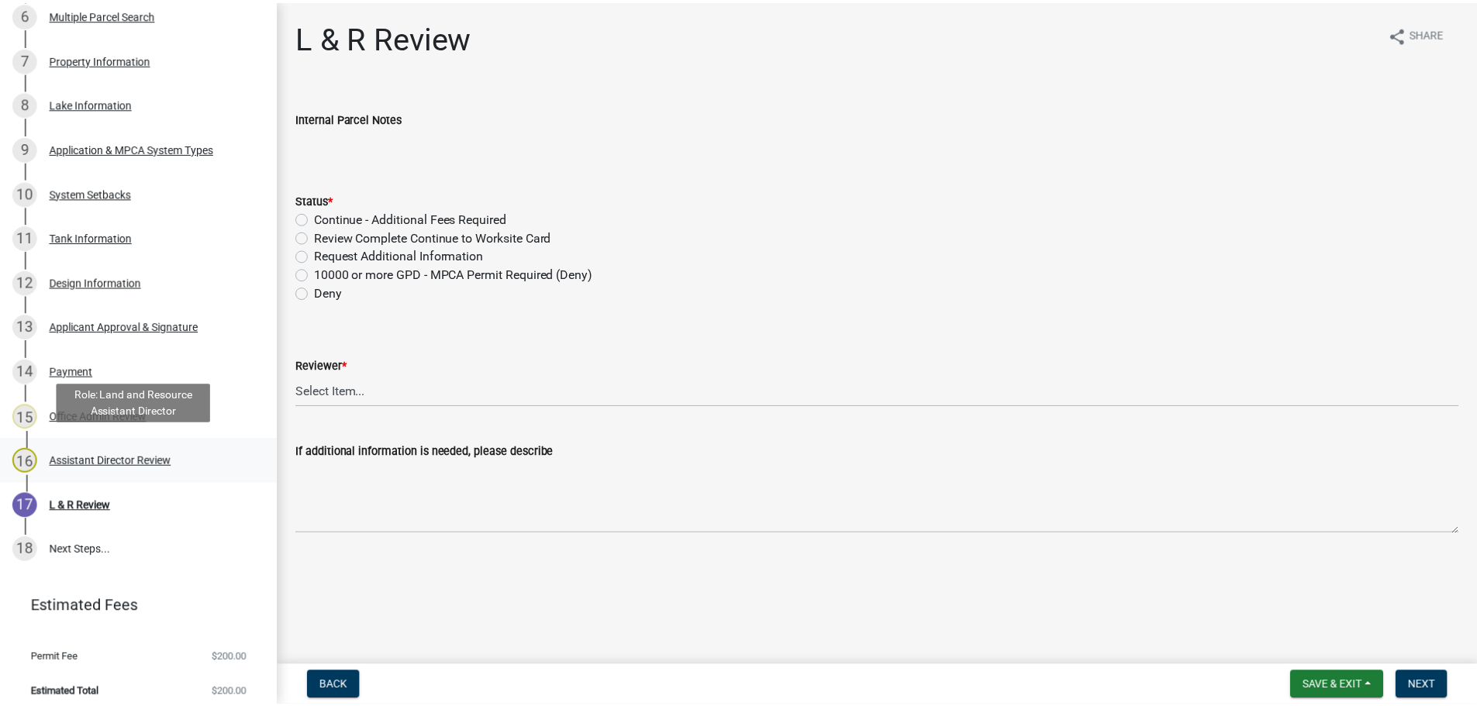
scroll to position [564, 0]
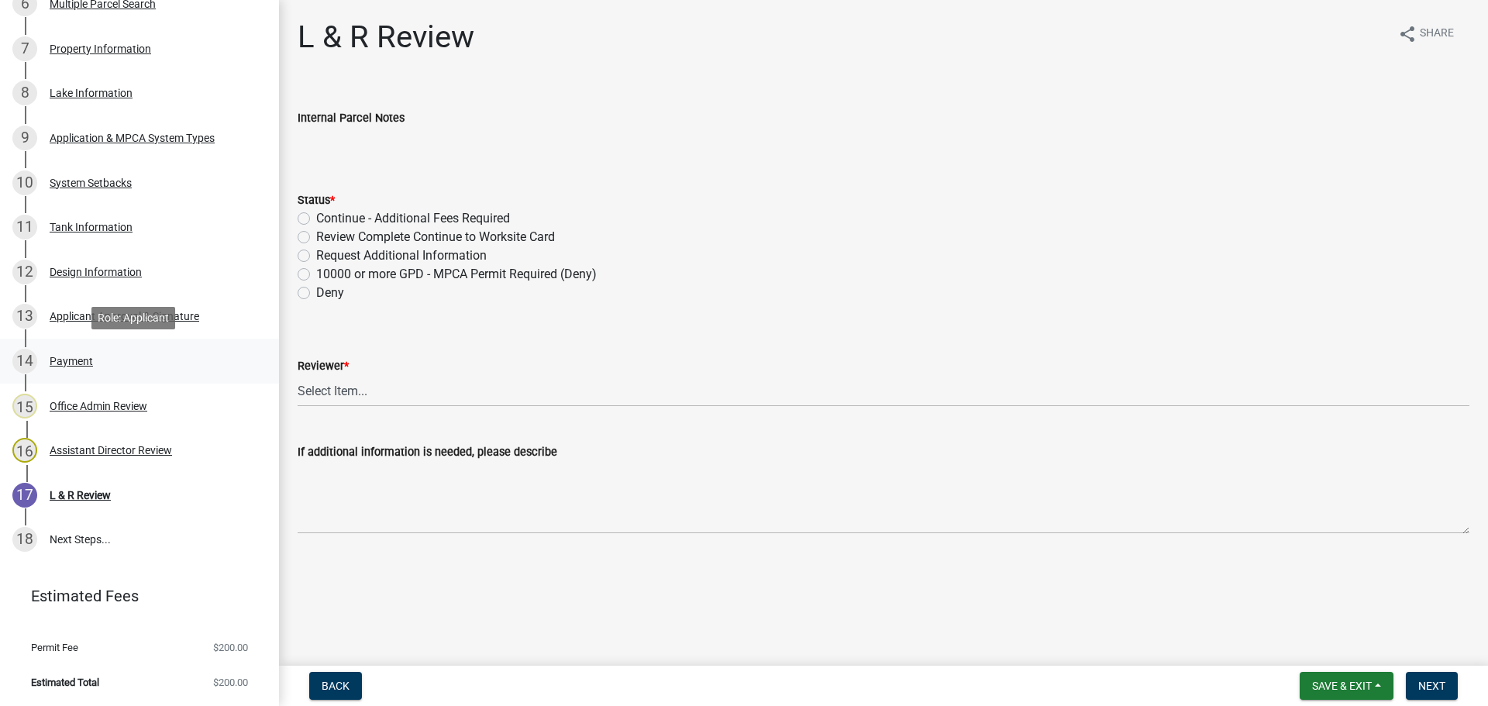
click at [169, 343] on link "14 Payment" at bounding box center [139, 361] width 279 height 45
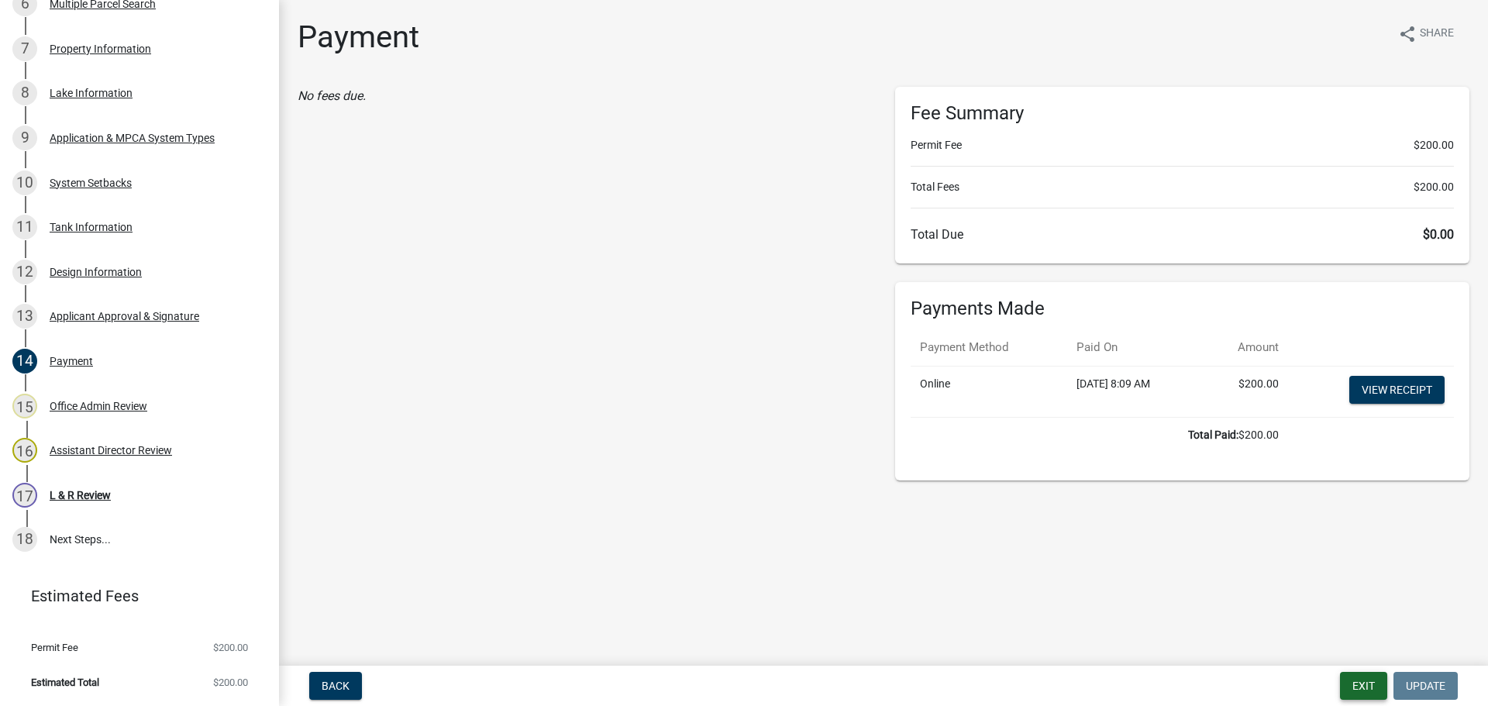
drag, startPoint x: 1369, startPoint y: 688, endPoint x: 1338, endPoint y: 662, distance: 40.2
click at [1370, 688] on button "Exit" at bounding box center [1363, 686] width 47 height 28
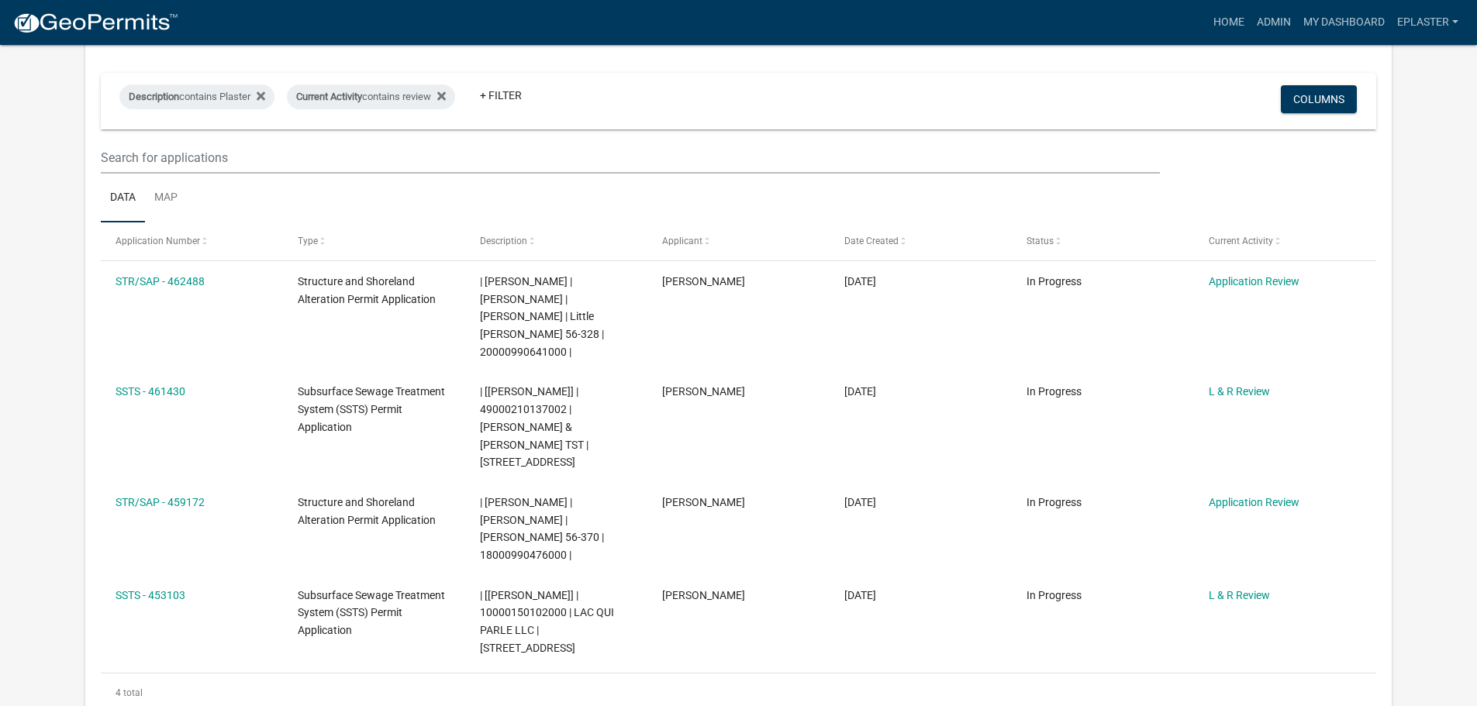
scroll to position [291, 0]
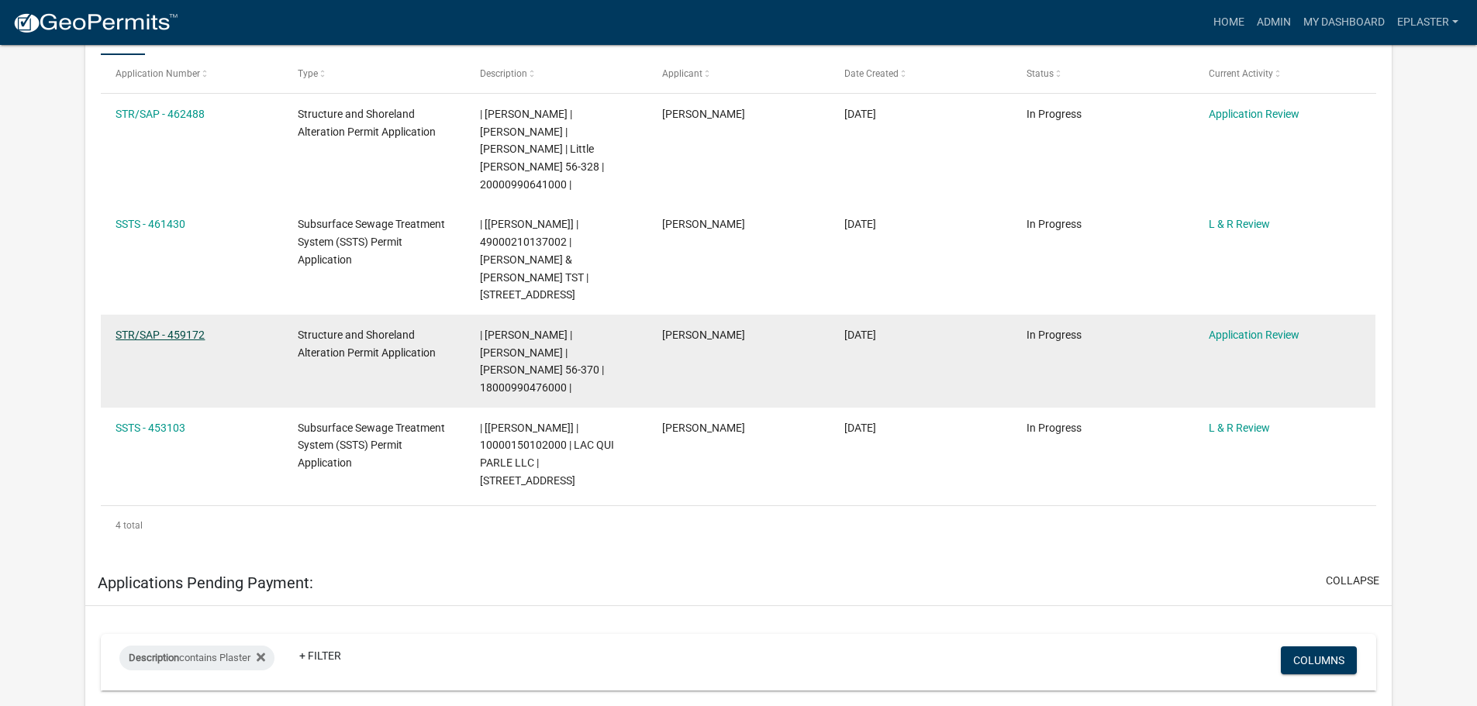
click at [171, 329] on link "STR/SAP - 459172" at bounding box center [160, 335] width 89 height 12
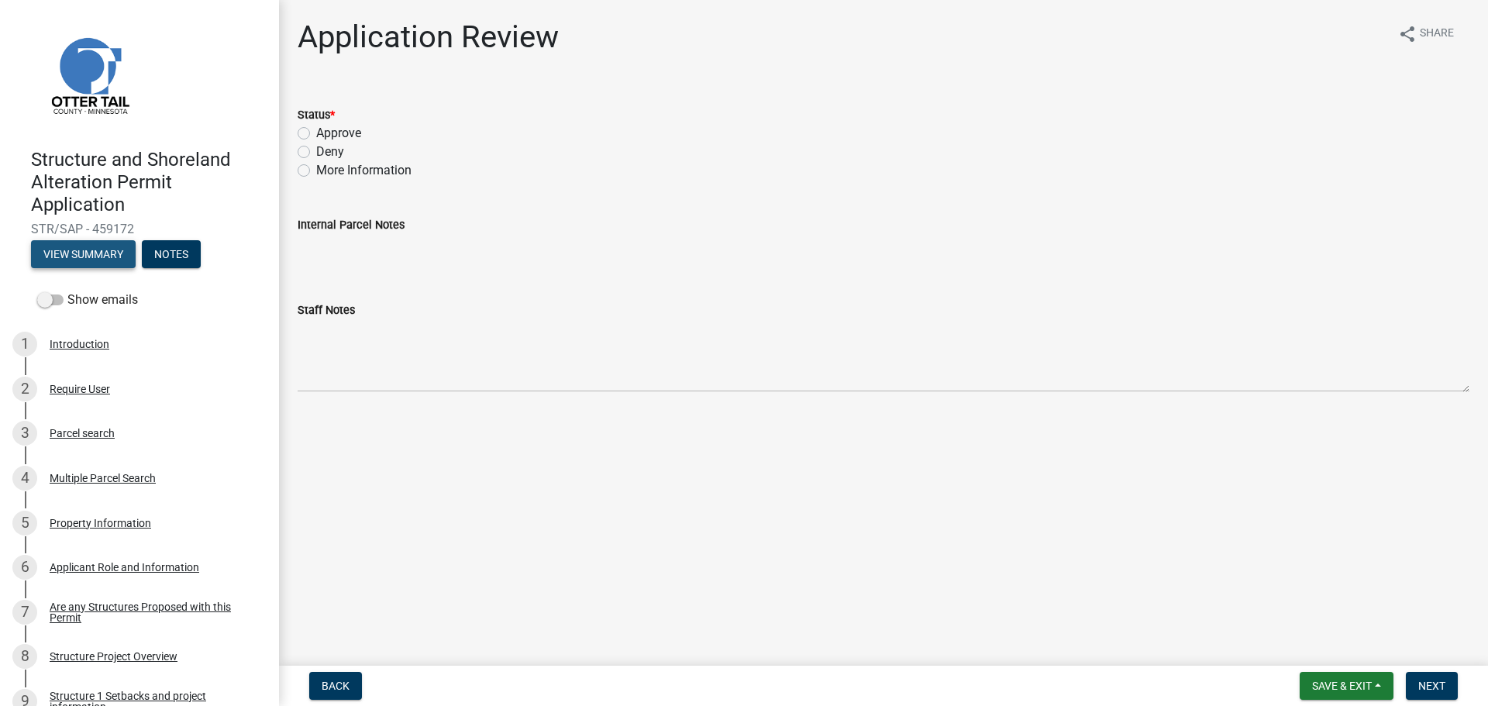
click at [116, 260] on button "View Summary" at bounding box center [83, 254] width 105 height 28
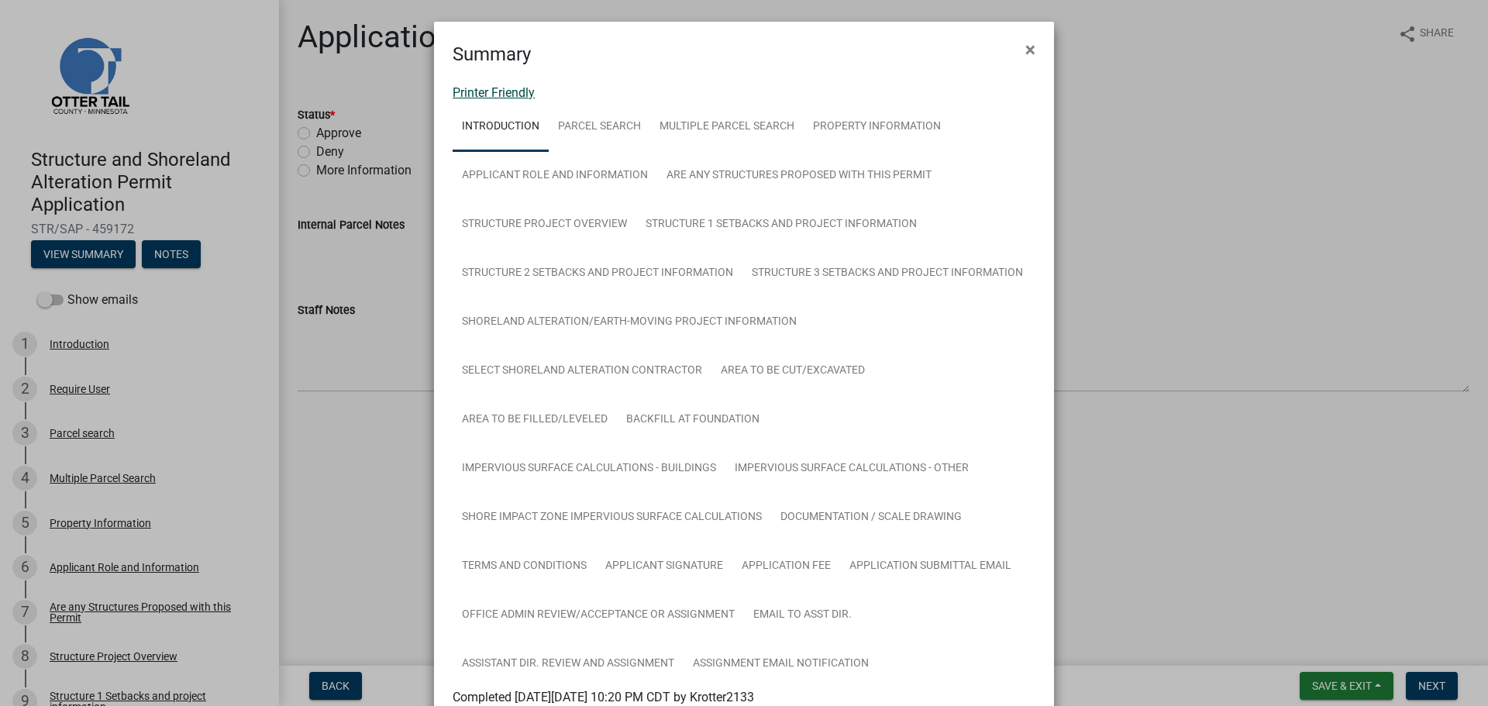
click at [496, 96] on link "Printer Friendly" at bounding box center [494, 92] width 82 height 15
click at [1026, 51] on span "×" at bounding box center [1031, 50] width 10 height 22
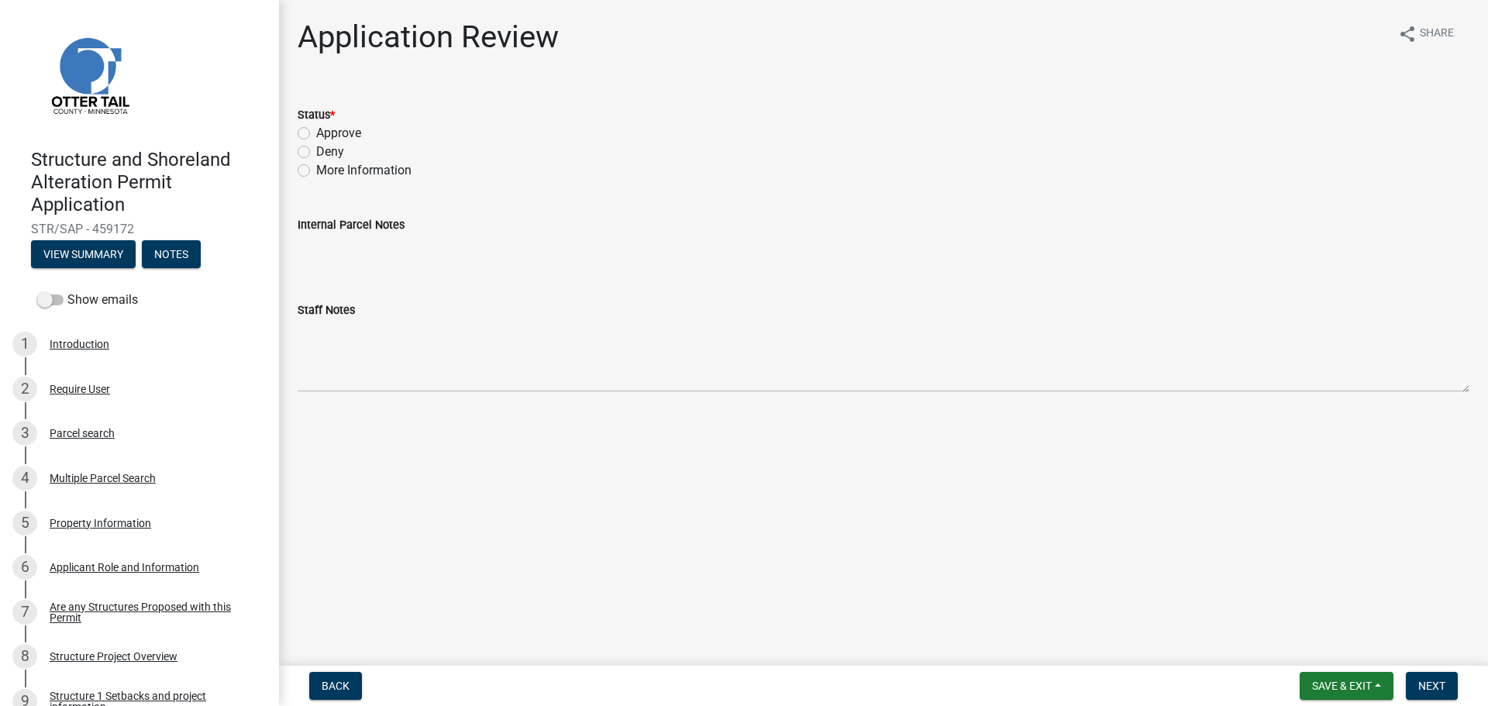
click at [316, 175] on label "More Information" at bounding box center [363, 170] width 95 height 19
click at [316, 171] on input "More Information" at bounding box center [321, 166] width 10 height 10
radio input "true"
click at [1433, 676] on button "Next" at bounding box center [1432, 686] width 52 height 28
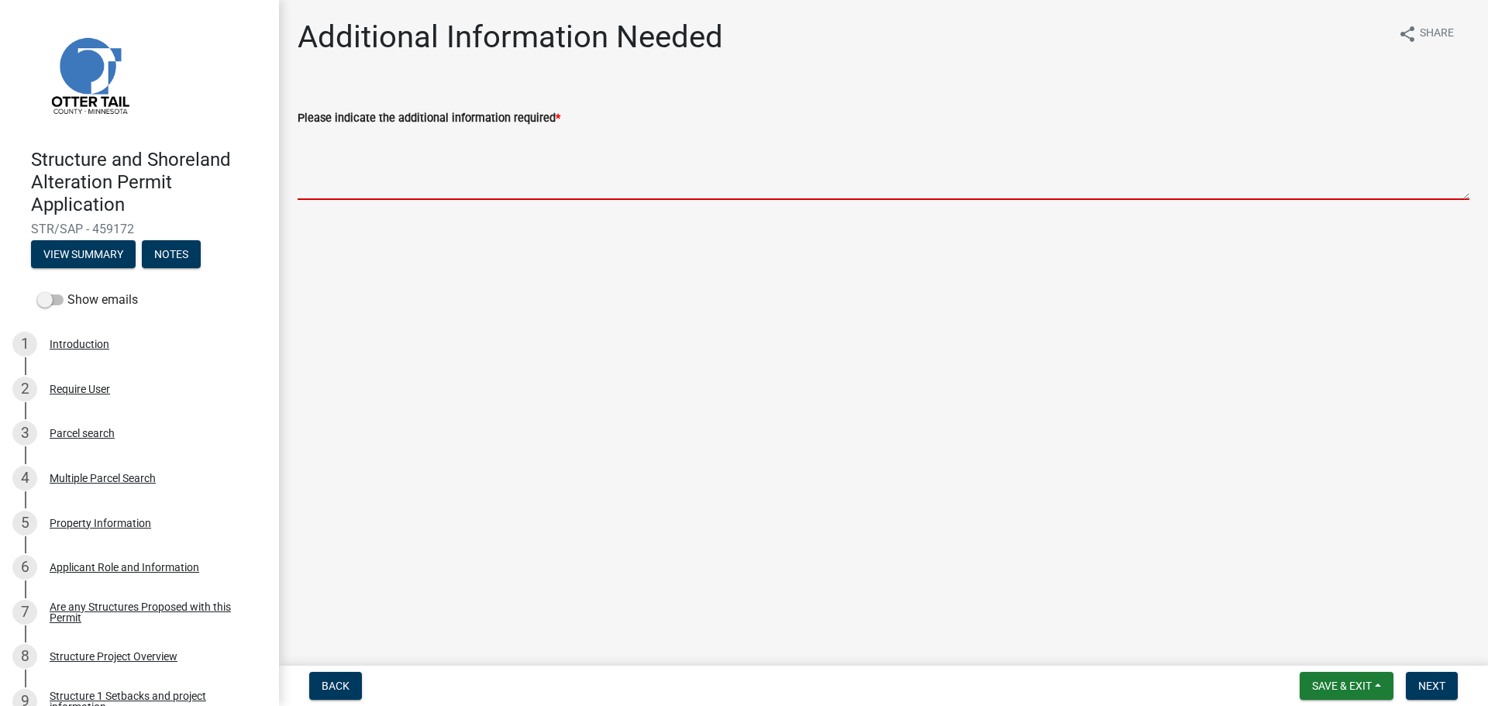
click at [424, 184] on textarea "Please indicate the additional information required *" at bounding box center [884, 163] width 1172 height 73
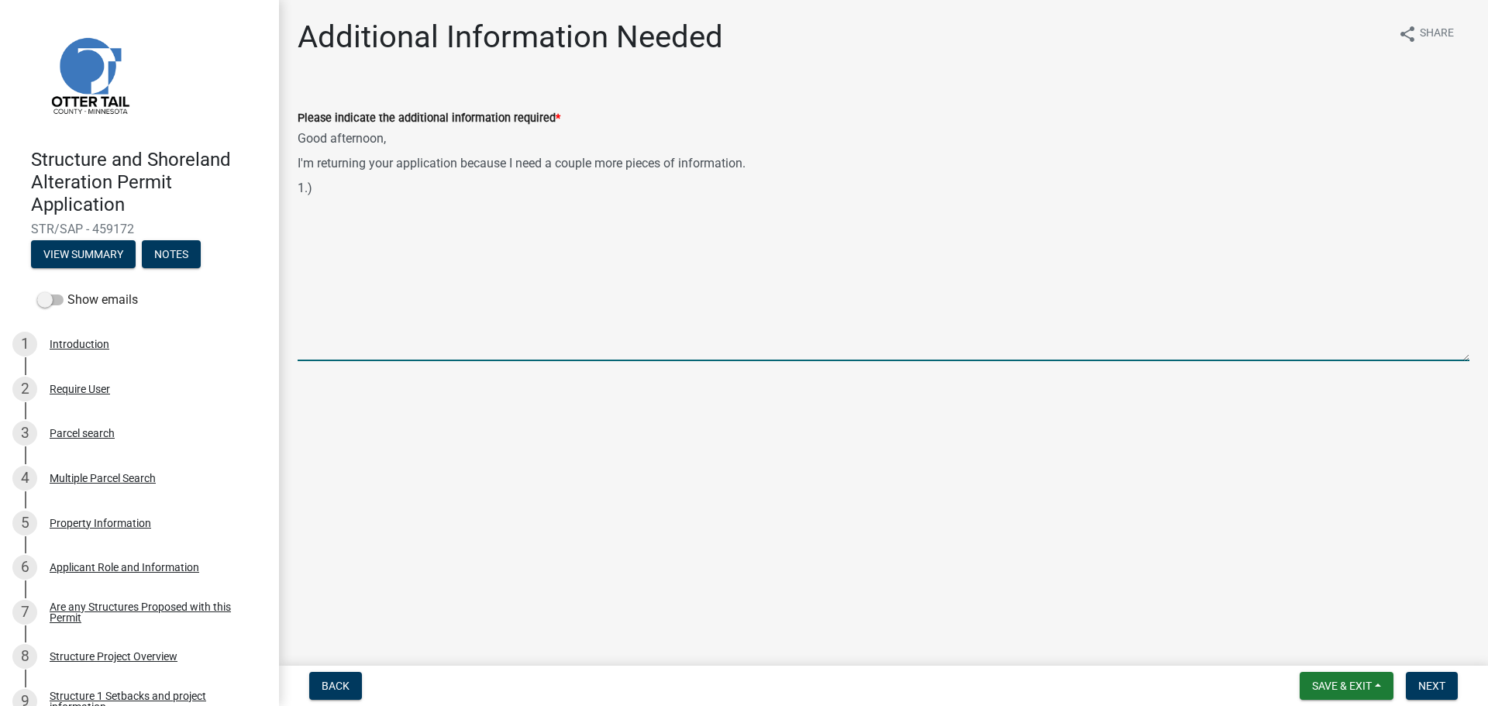
drag, startPoint x: 1463, startPoint y: 196, endPoint x: 1460, endPoint y: 368, distance: 172.1
click at [1460, 361] on textarea "Good afternoon, I'm returning your application because I need a couple more pie…" at bounding box center [884, 244] width 1172 height 234
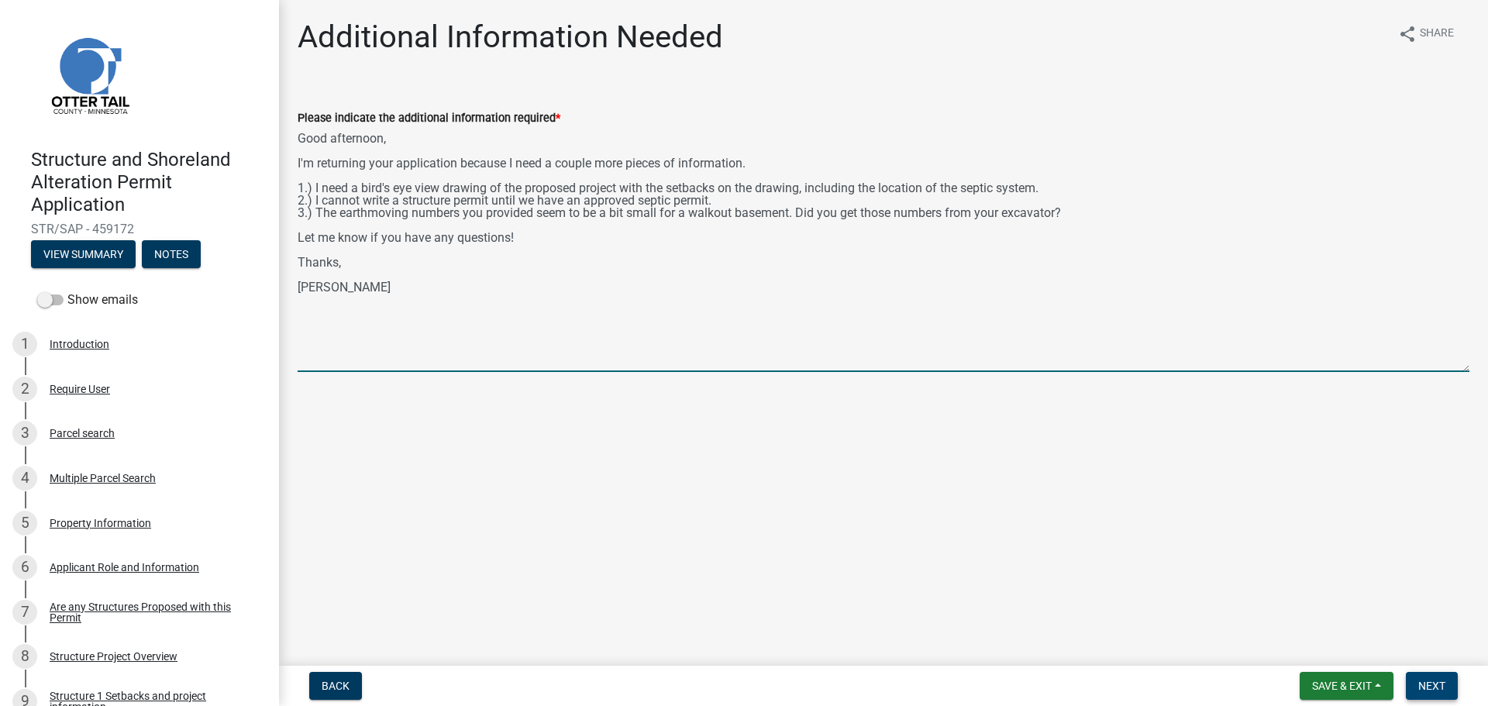
type textarea "Good afternoon, I'm returning your application because I need a couple more pie…"
click at [1443, 685] on span "Next" at bounding box center [1432, 686] width 27 height 12
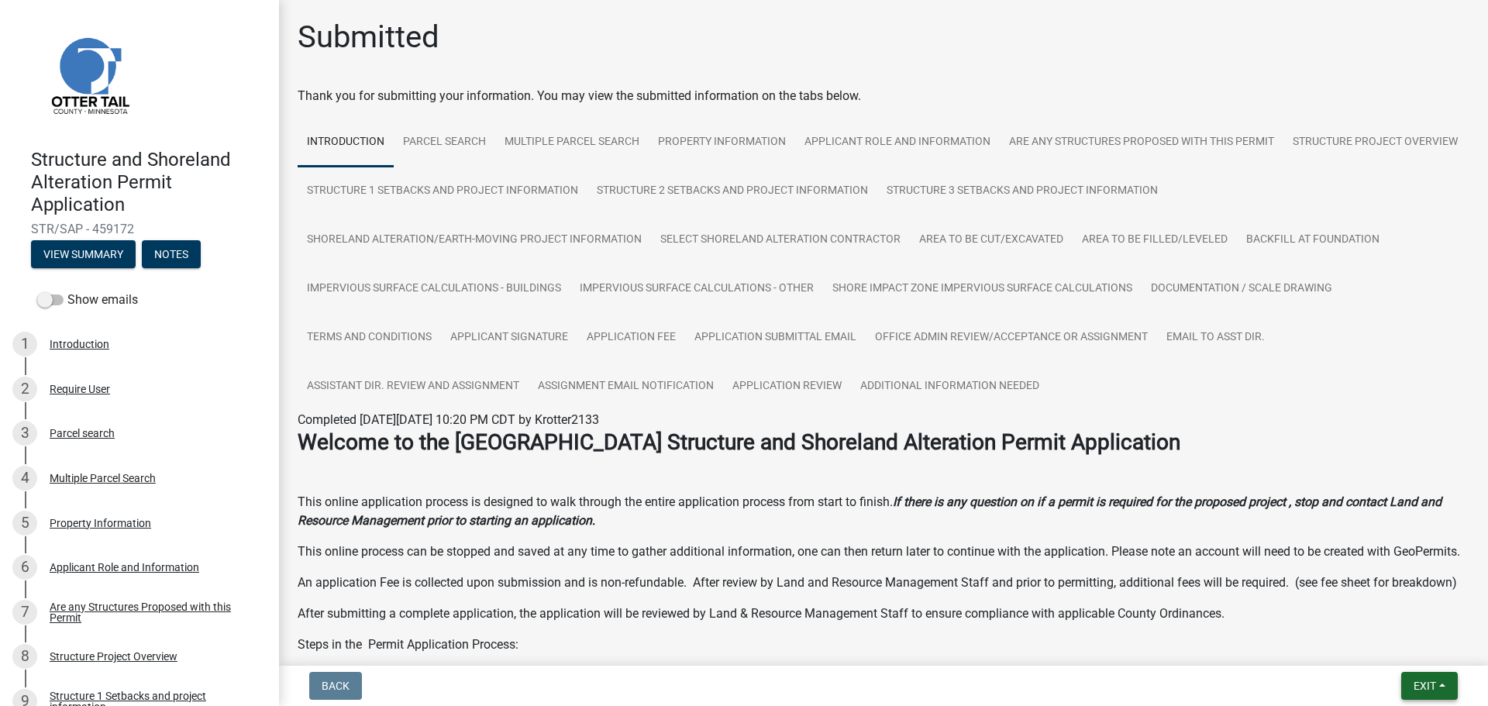
click at [1422, 693] on button "Exit" at bounding box center [1430, 686] width 57 height 28
click at [1415, 649] on button "Save & Exit" at bounding box center [1396, 645] width 124 height 37
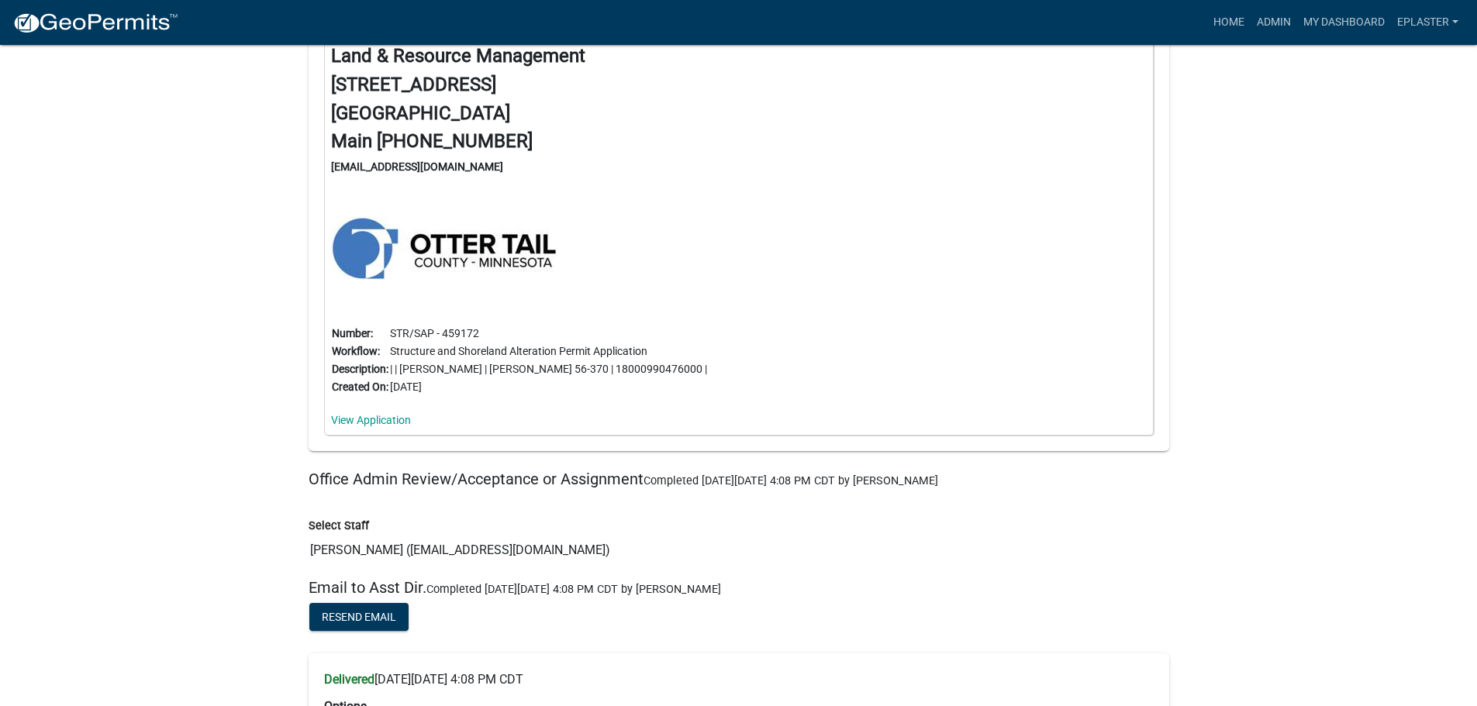
scroll to position [23644, 0]
